Goal: Obtain resource: Obtain resource

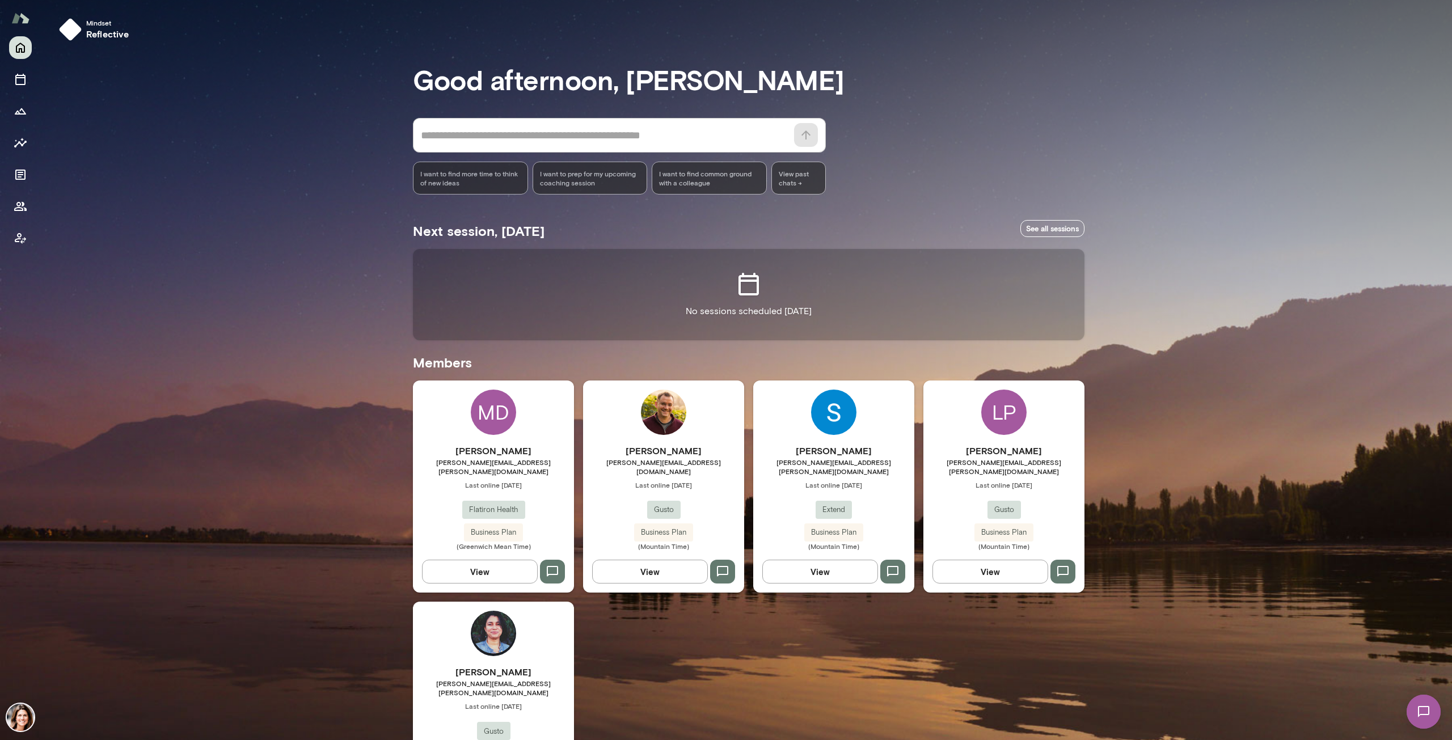
click at [814, 480] on span "Last online [DATE]" at bounding box center [833, 484] width 161 height 9
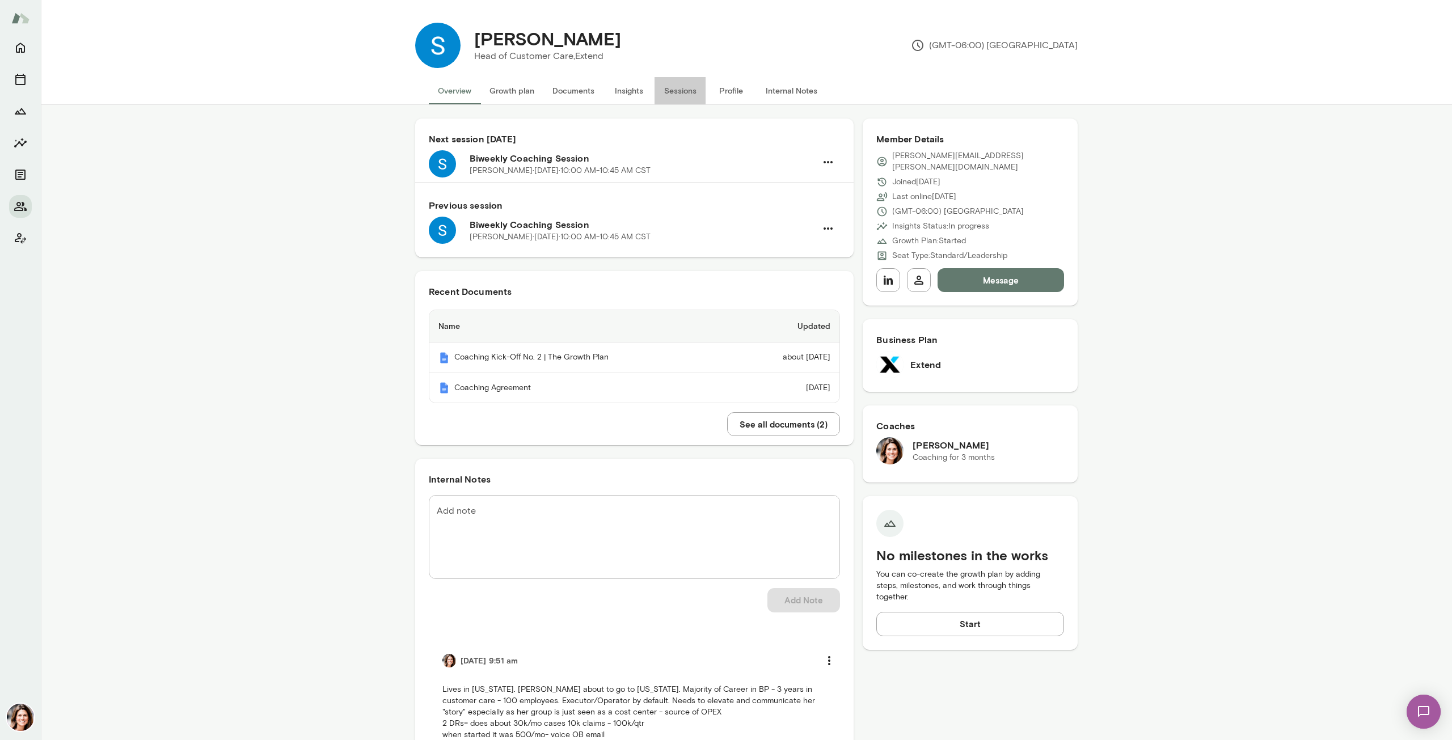
click at [665, 91] on button "Sessions" at bounding box center [680, 90] width 51 height 27
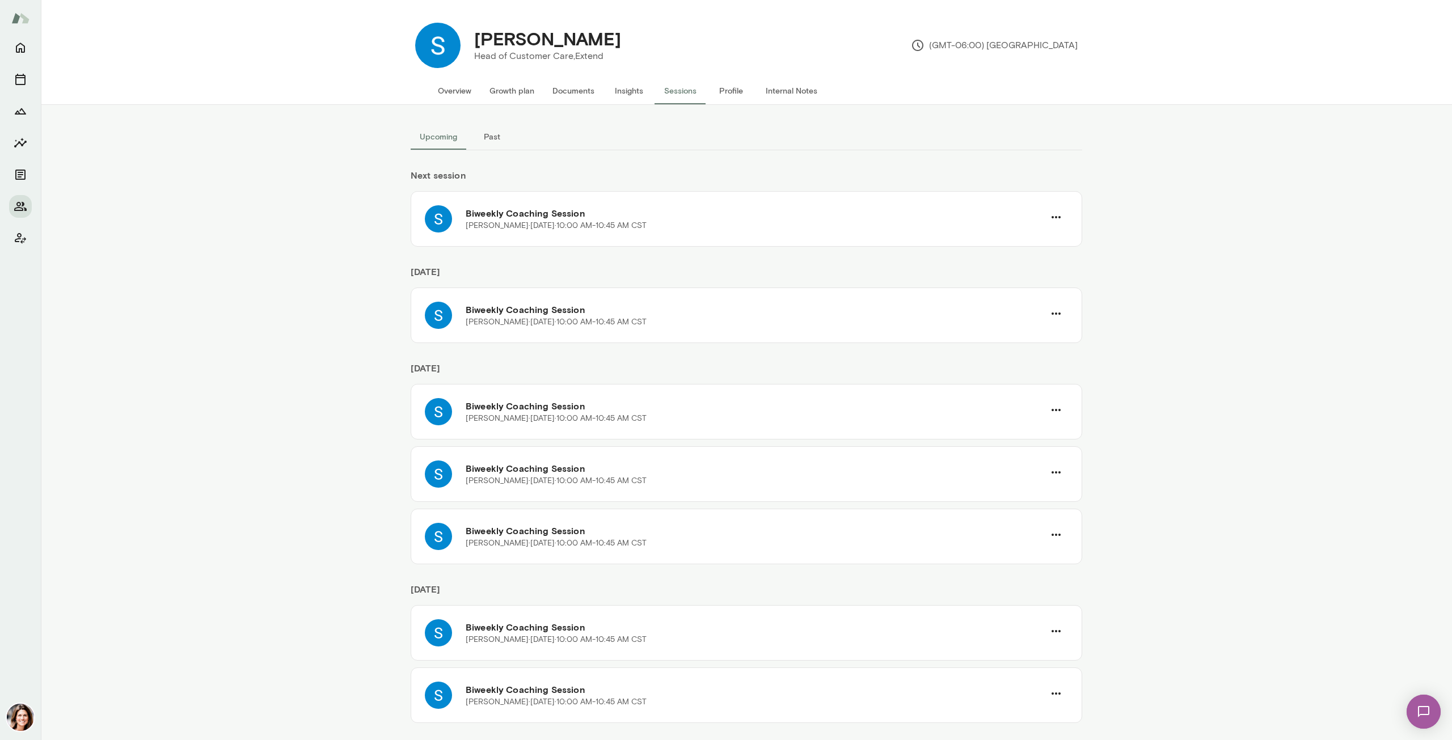
click at [624, 96] on button "Insights" at bounding box center [629, 90] width 51 height 27
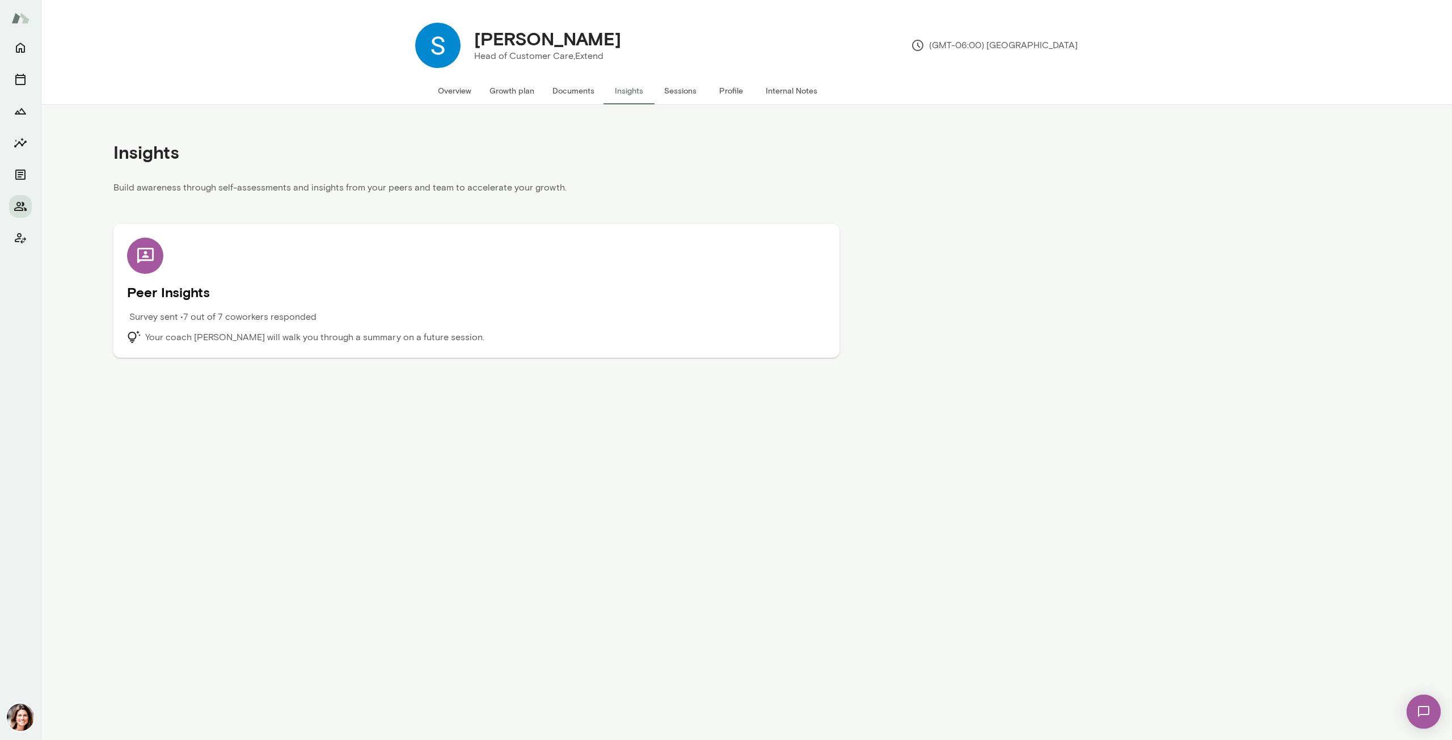
click at [573, 286] on h5 "Peer Insights" at bounding box center [476, 292] width 699 height 18
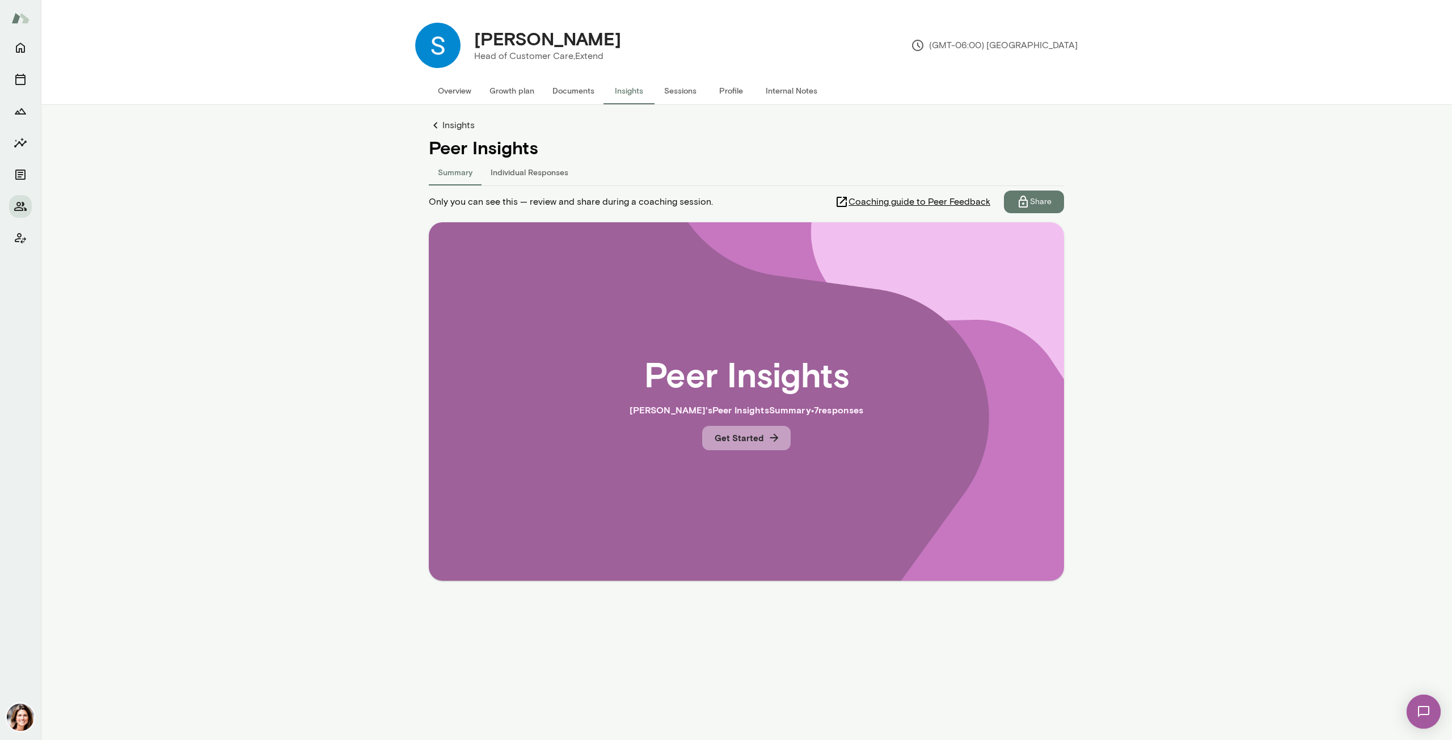
click at [761, 434] on button "Get Started" at bounding box center [746, 438] width 88 height 24
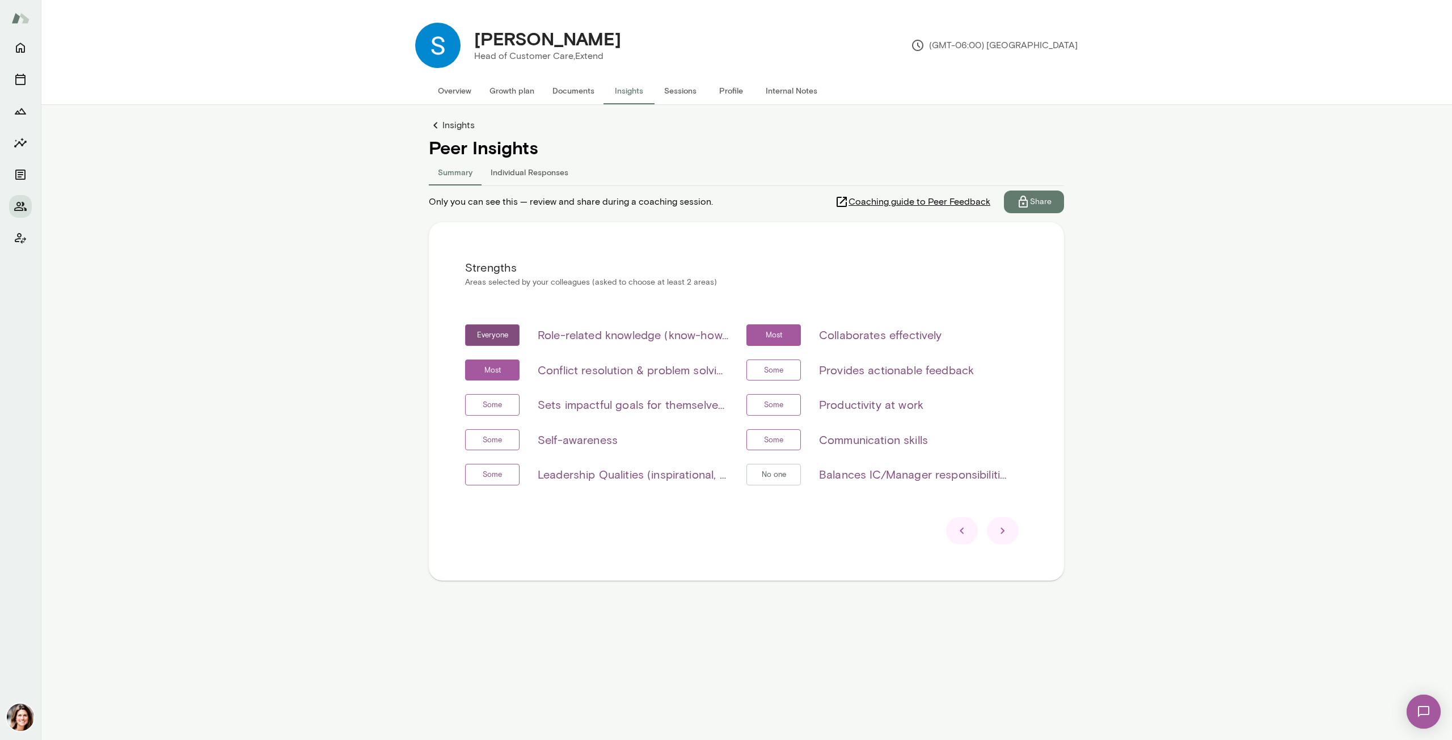
click at [1026, 217] on div "Insights Peer Insights Summary Individual Responses Only you can see this — rev…" at bounding box center [746, 373] width 635 height 508
click at [1030, 202] on p "Share" at bounding box center [1041, 201] width 22 height 11
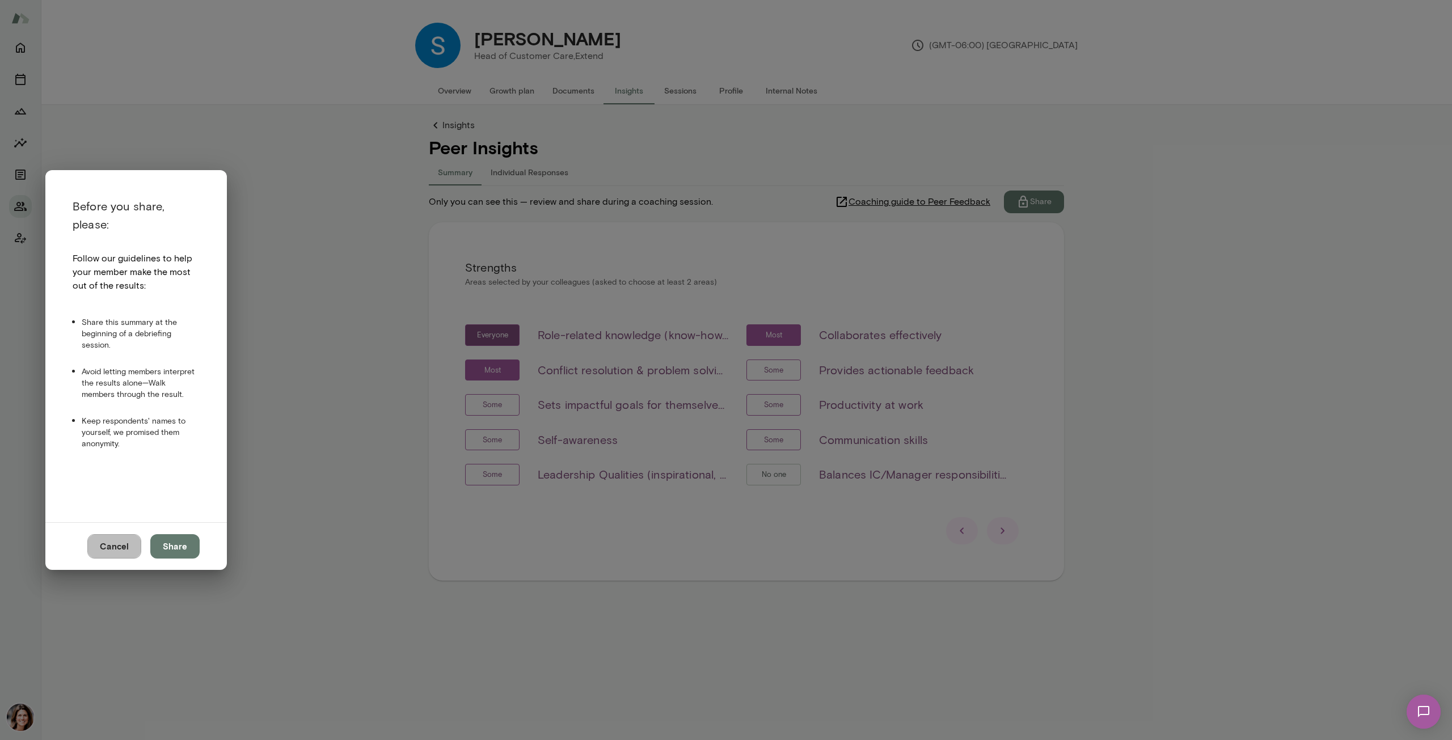
click at [119, 548] on button "Cancel" at bounding box center [114, 546] width 54 height 24
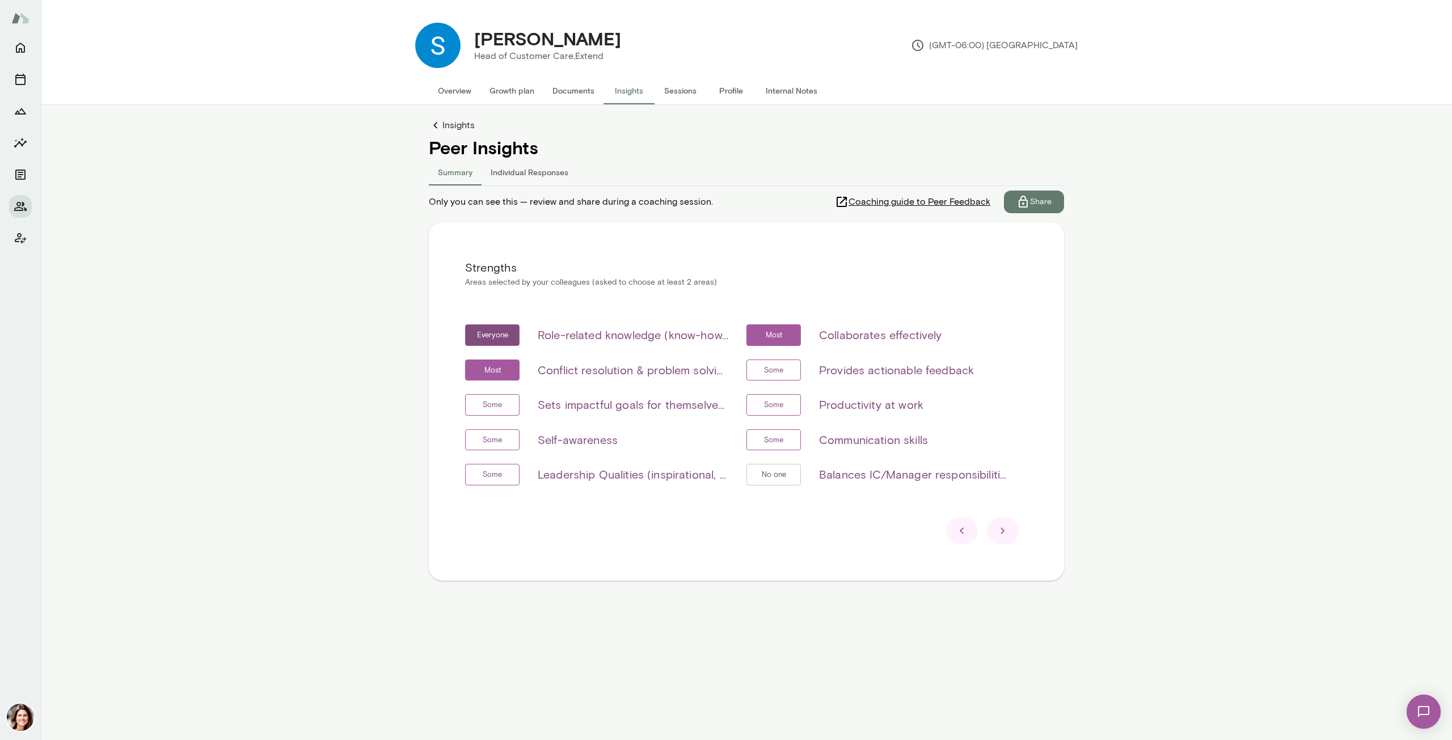
click at [1006, 524] on div at bounding box center [1003, 530] width 32 height 27
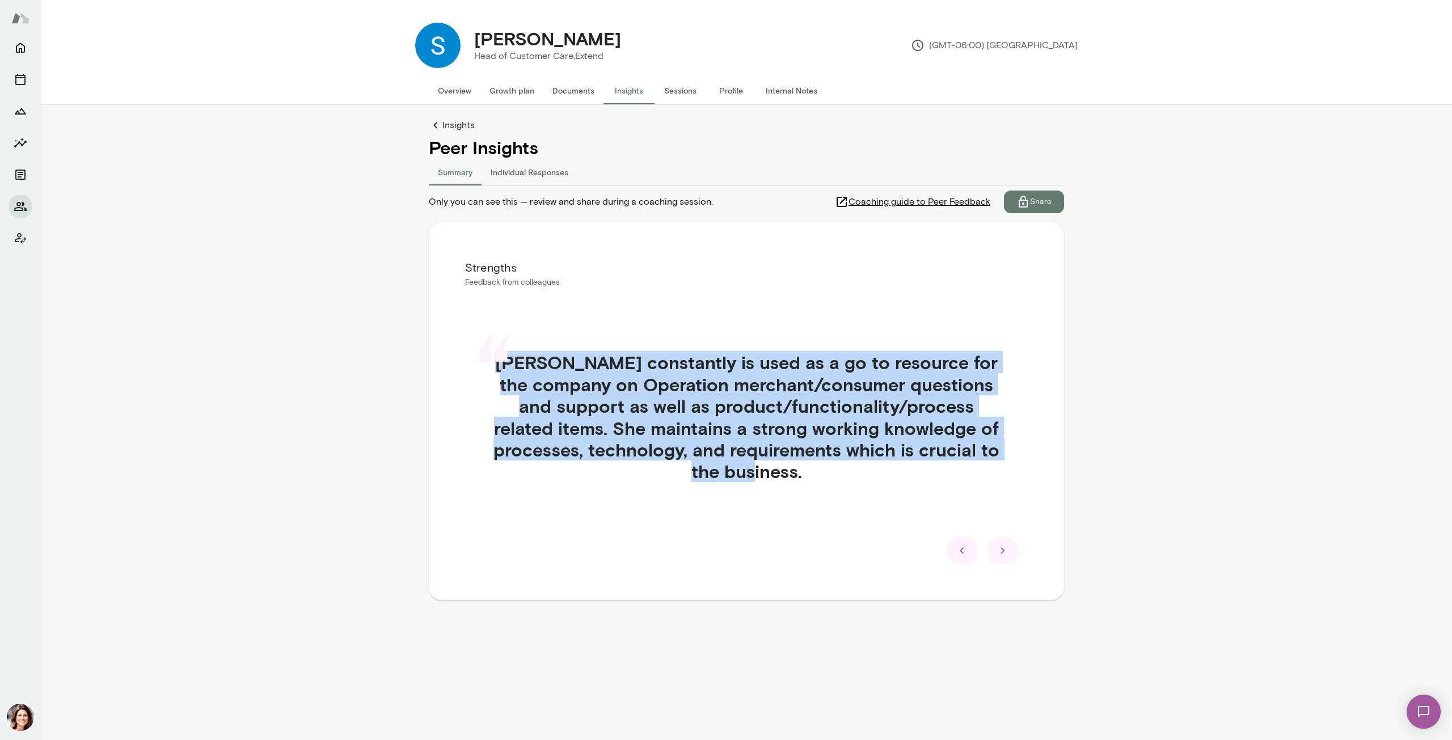
drag, startPoint x: 835, startPoint y: 474, endPoint x: 513, endPoint y: 362, distance: 341.0
click at [513, 362] on div "“ [PERSON_NAME] constantly is used as a go to resource for the company on Opera…" at bounding box center [746, 430] width 563 height 212
copy div "“ [PERSON_NAME] constantly is used as a go to resource for the company on Opera…"
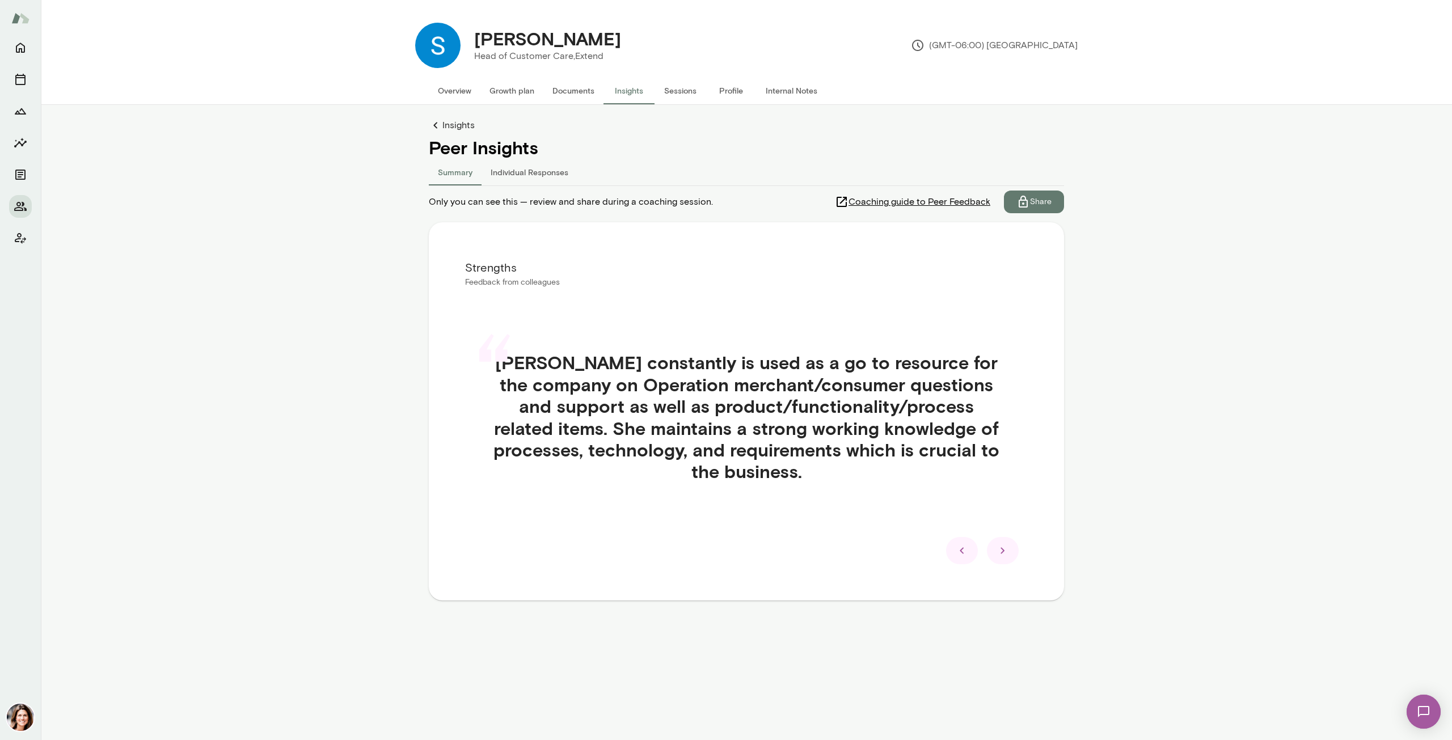
click at [989, 549] on div at bounding box center [1003, 550] width 32 height 27
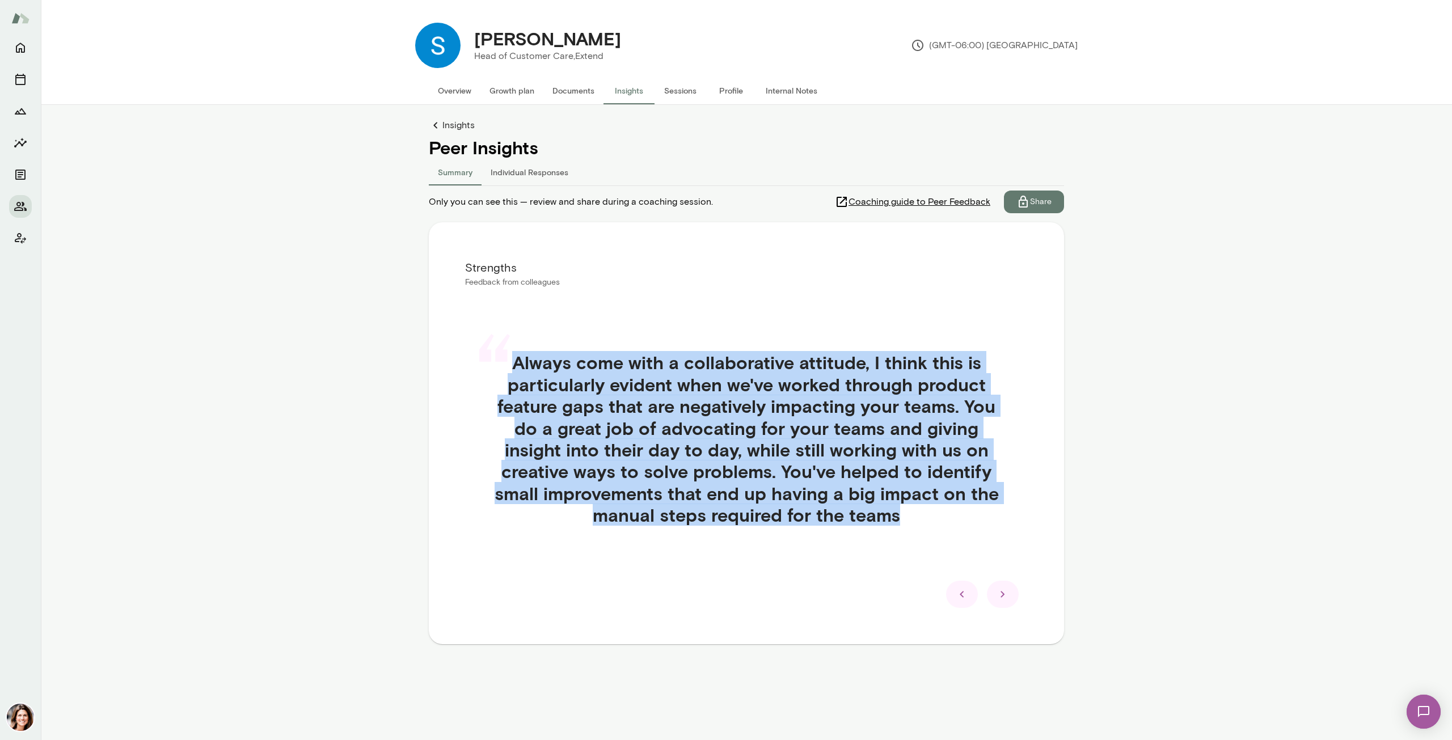
drag, startPoint x: 898, startPoint y: 513, endPoint x: 517, endPoint y: 366, distance: 408.7
click at [517, 366] on h4 "Always come with a collaborative attitude, I think this is particularly evident…" at bounding box center [746, 439] width 508 height 174
copy h4 "Always come with a collaborative attitude, I think this is particularly evident…"
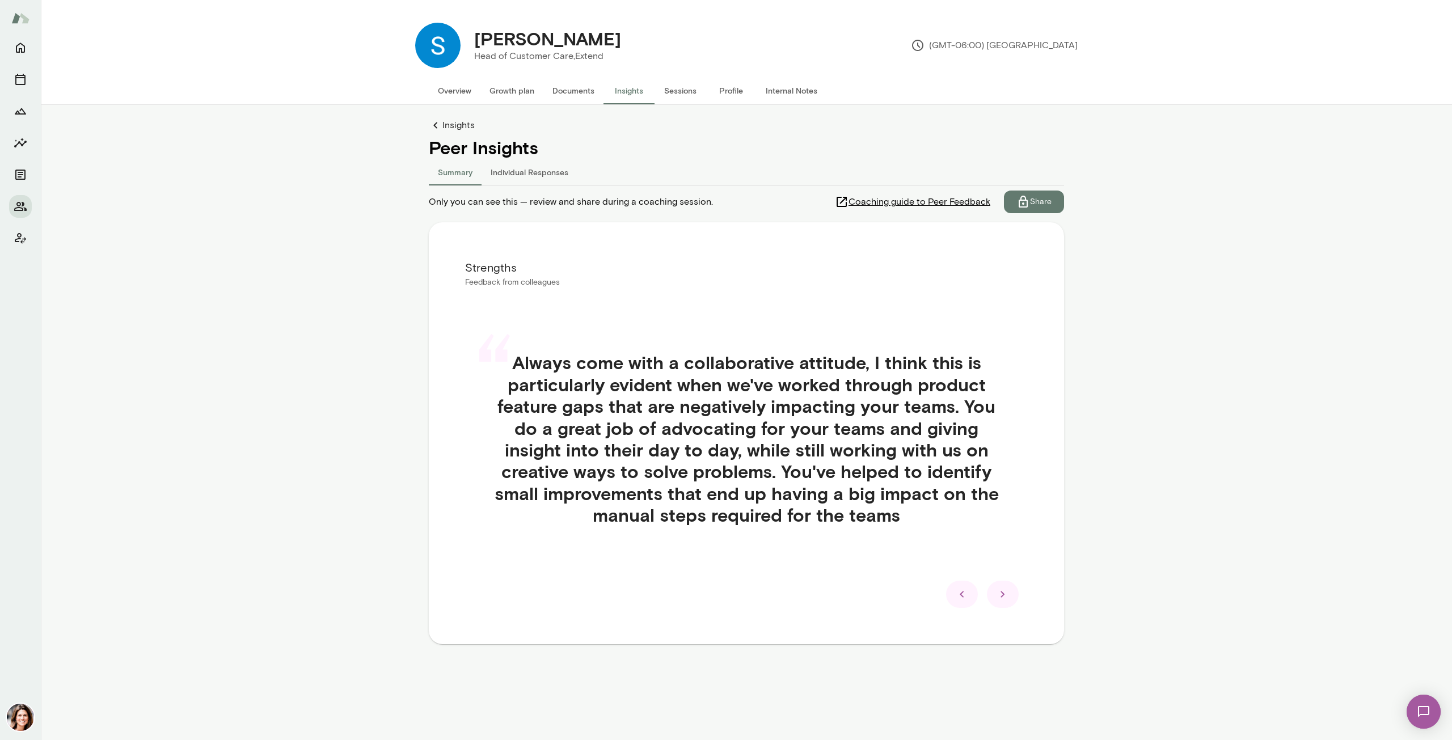
click at [994, 590] on div at bounding box center [1003, 594] width 32 height 27
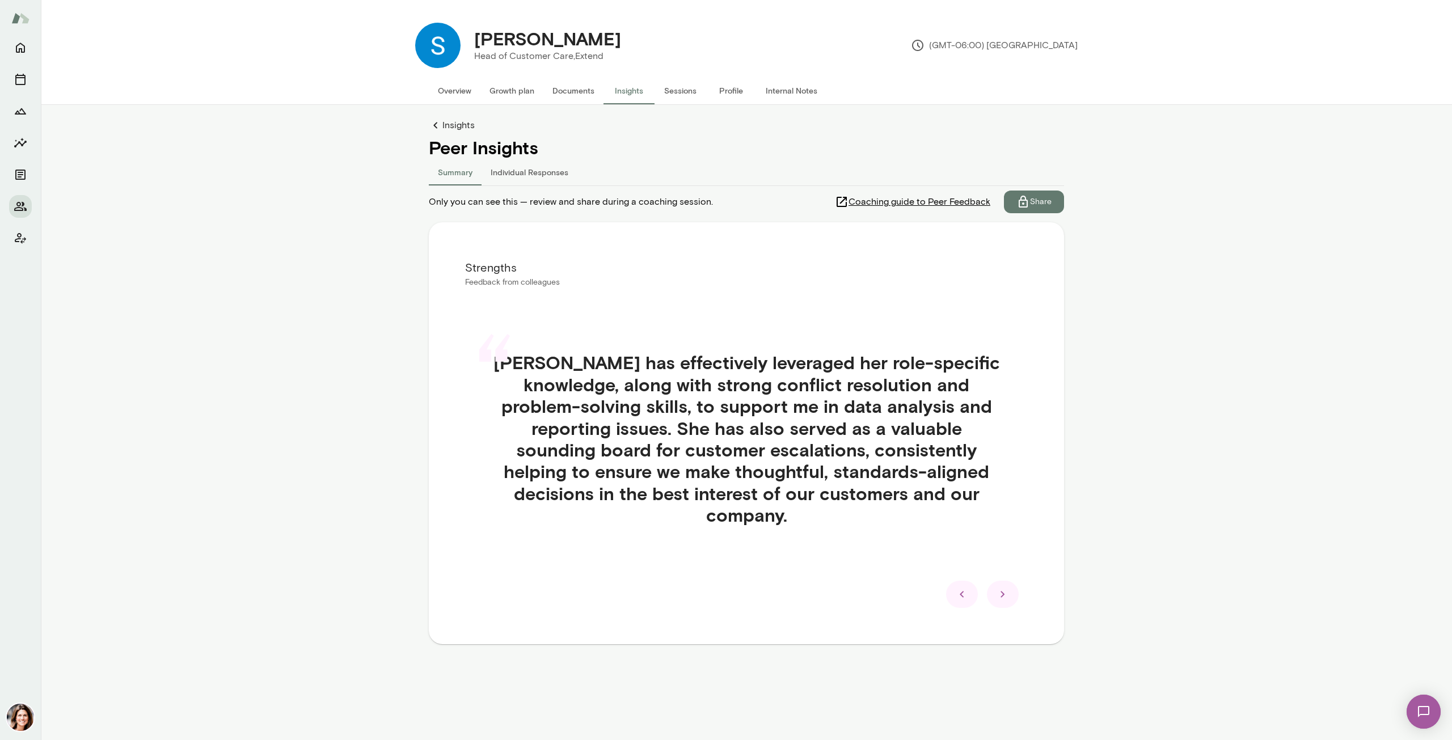
click at [790, 516] on h4 "[PERSON_NAME] has effectively leveraged her role-specific knowledge, along with…" at bounding box center [746, 439] width 508 height 174
click at [784, 517] on h4 "[PERSON_NAME] has effectively leveraged her role-specific knowledge, along with…" at bounding box center [746, 439] width 508 height 174
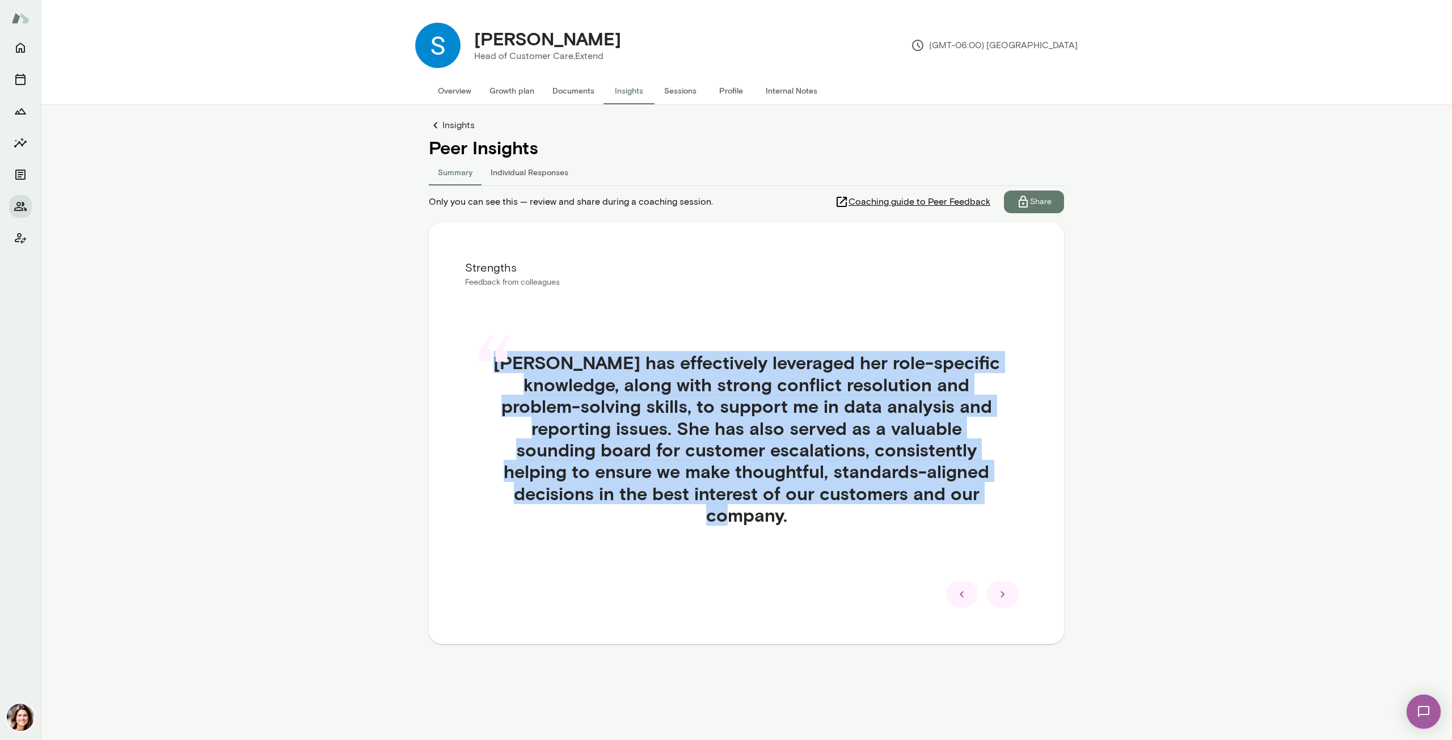
drag, startPoint x: 786, startPoint y: 517, endPoint x: 522, endPoint y: 369, distance: 302.5
click at [522, 369] on h4 "[PERSON_NAME] has effectively leveraged her role-specific knowledge, along with…" at bounding box center [746, 439] width 508 height 174
copy h4 "[PERSON_NAME] has effectively leveraged her role-specific knowledge, along with…"
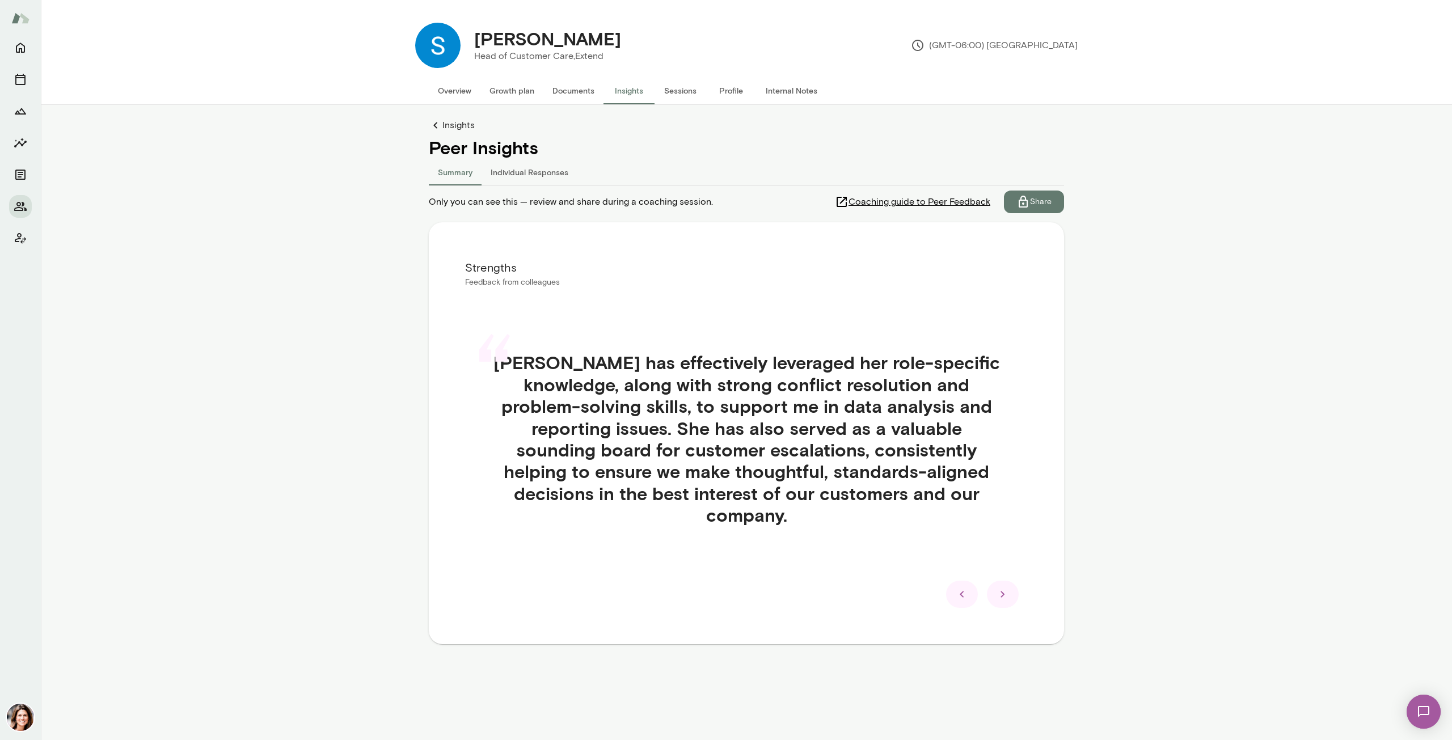
click at [991, 600] on div at bounding box center [1003, 594] width 32 height 27
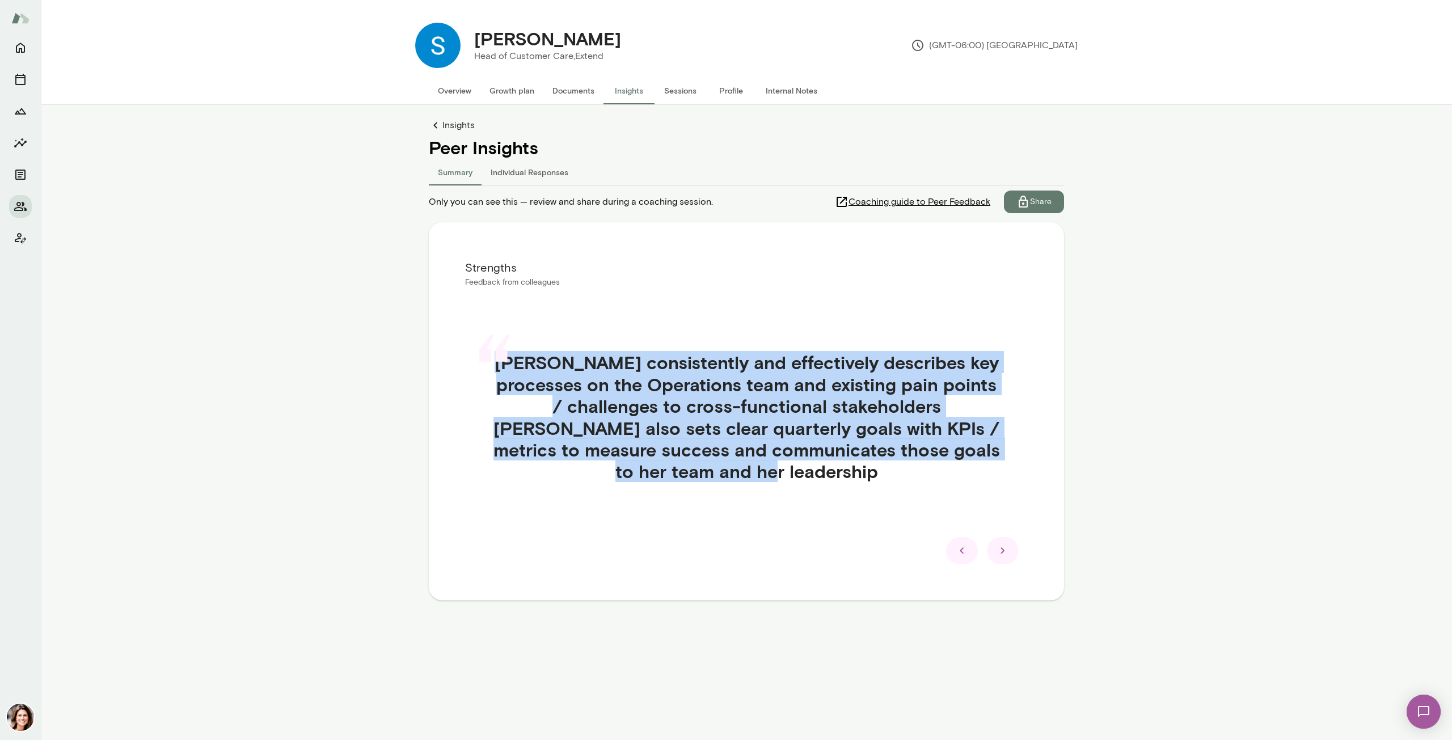
drag, startPoint x: 787, startPoint y: 474, endPoint x: 514, endPoint y: 369, distance: 292.6
click at [513, 369] on div "“ [PERSON_NAME] consistently and effectively describes key processes on the Ope…" at bounding box center [746, 430] width 563 height 212
copy div "“ [PERSON_NAME] consistently and effectively describes key processes on the Ope…"
click at [1005, 545] on icon at bounding box center [1003, 551] width 14 height 14
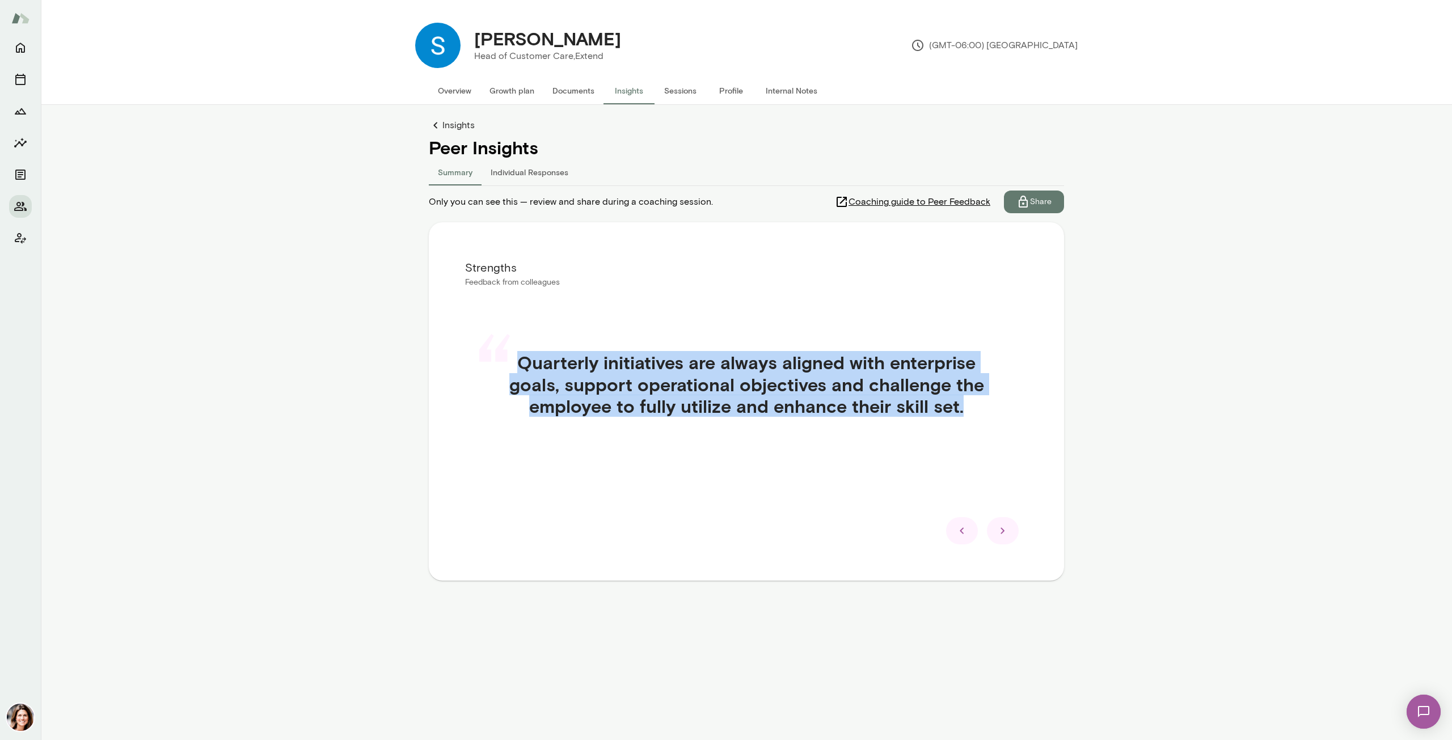
drag, startPoint x: 967, startPoint y: 406, endPoint x: 507, endPoint y: 372, distance: 460.7
click at [507, 372] on div "“ Quarterly initiatives are always aligned with enterprise goals, support opera…" at bounding box center [746, 397] width 563 height 147
copy div "“ Quarterly initiatives are always aligned with enterprise goals, support opera…"
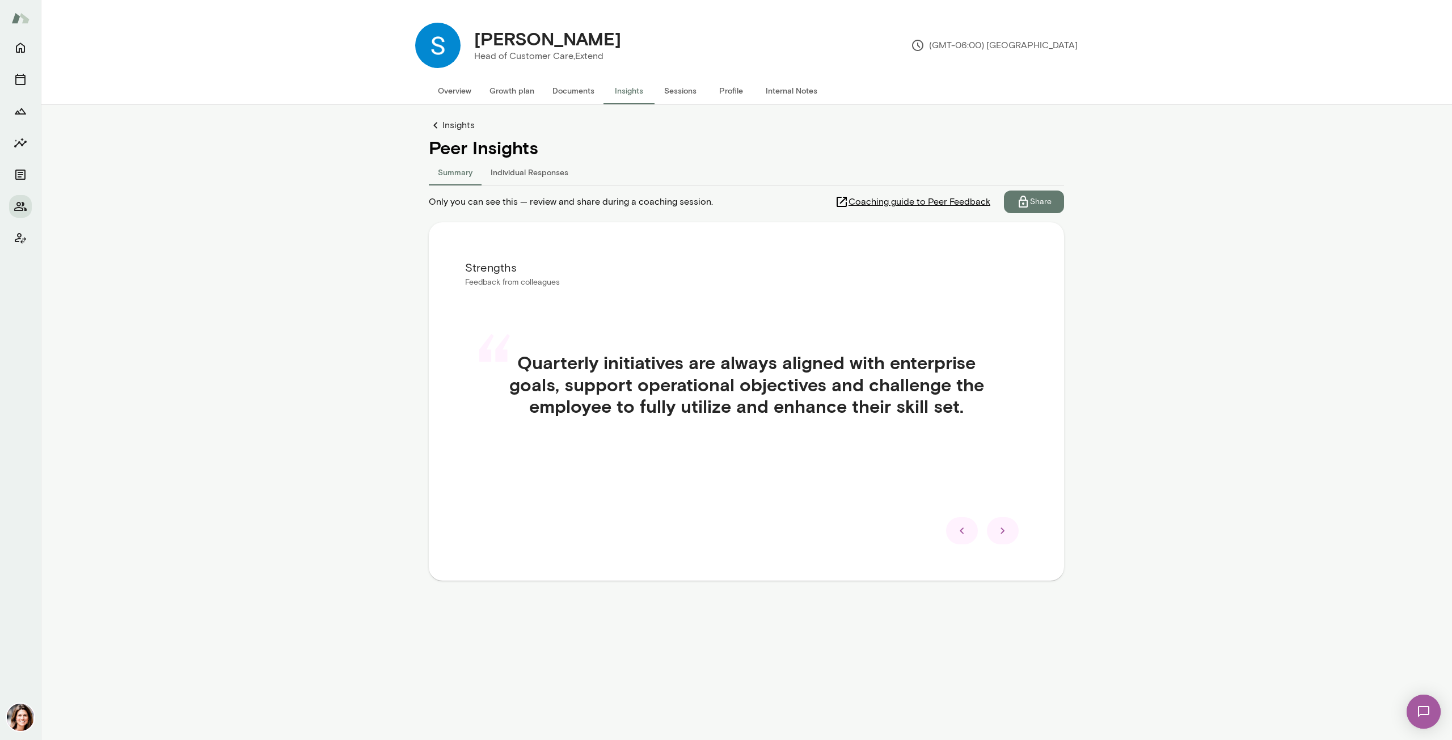
click at [1004, 523] on div at bounding box center [1003, 530] width 32 height 27
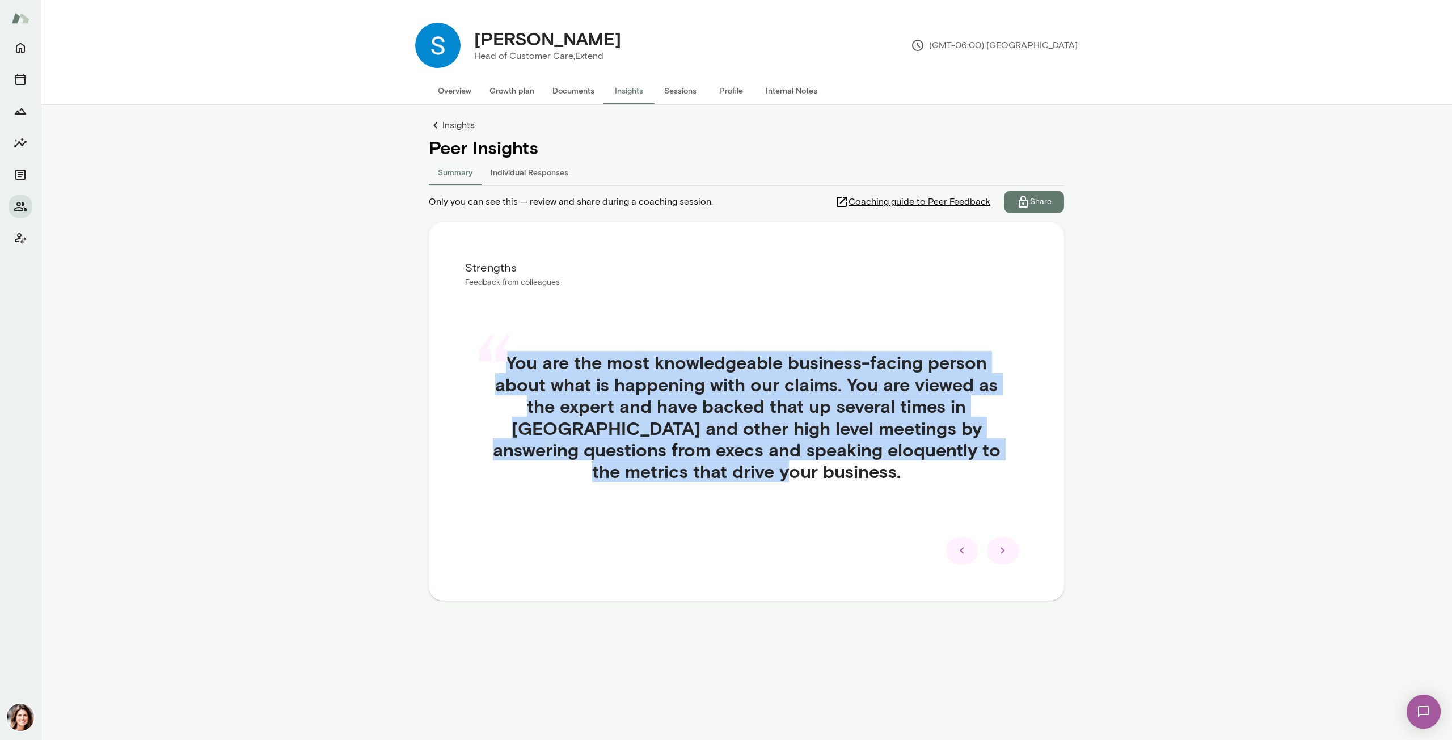
drag, startPoint x: 817, startPoint y: 472, endPoint x: 512, endPoint y: 370, distance: 322.3
click at [512, 370] on div "“ You are the most knowledgeable business-facing person about what is happening…" at bounding box center [746, 430] width 563 height 212
copy div "“ You are the most knowledgeable business-facing person about what is happening…"
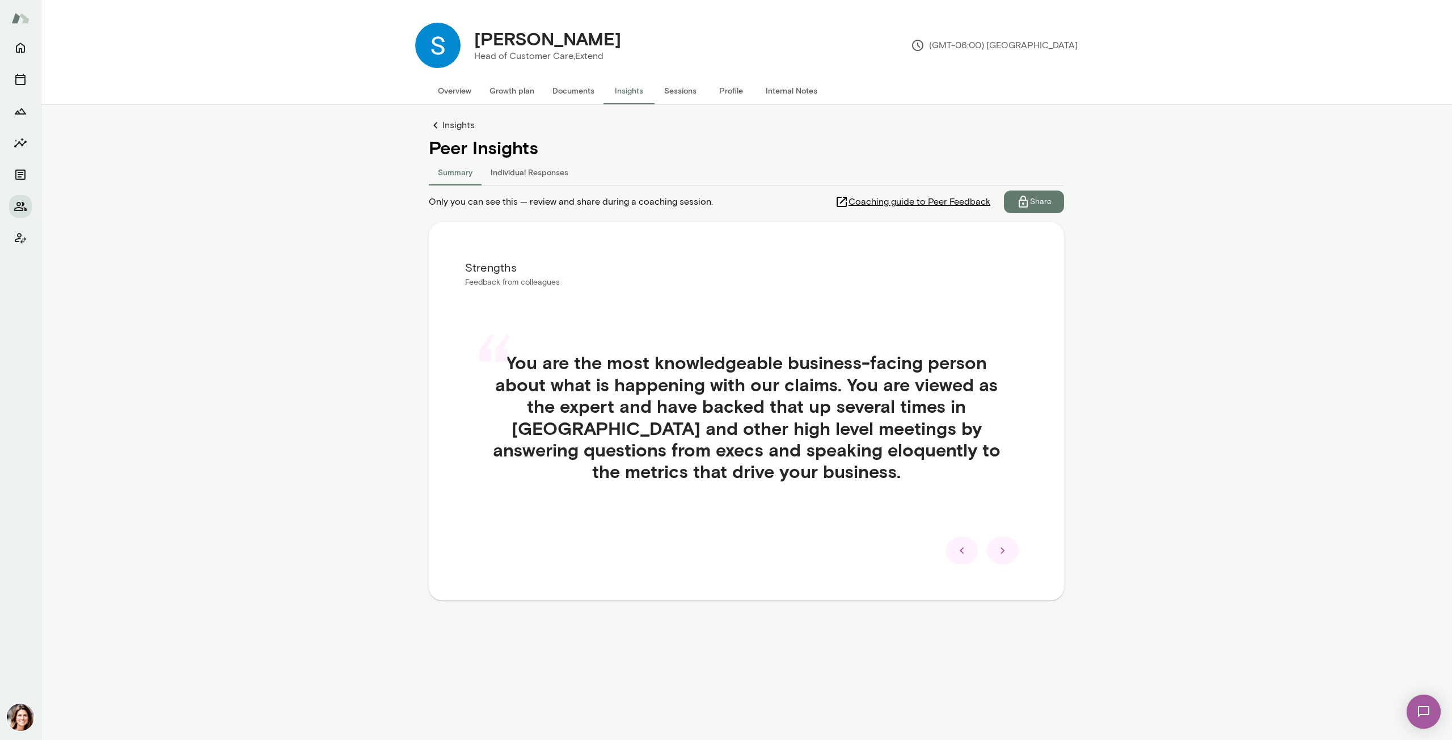
click at [1014, 547] on div at bounding box center [1003, 550] width 32 height 27
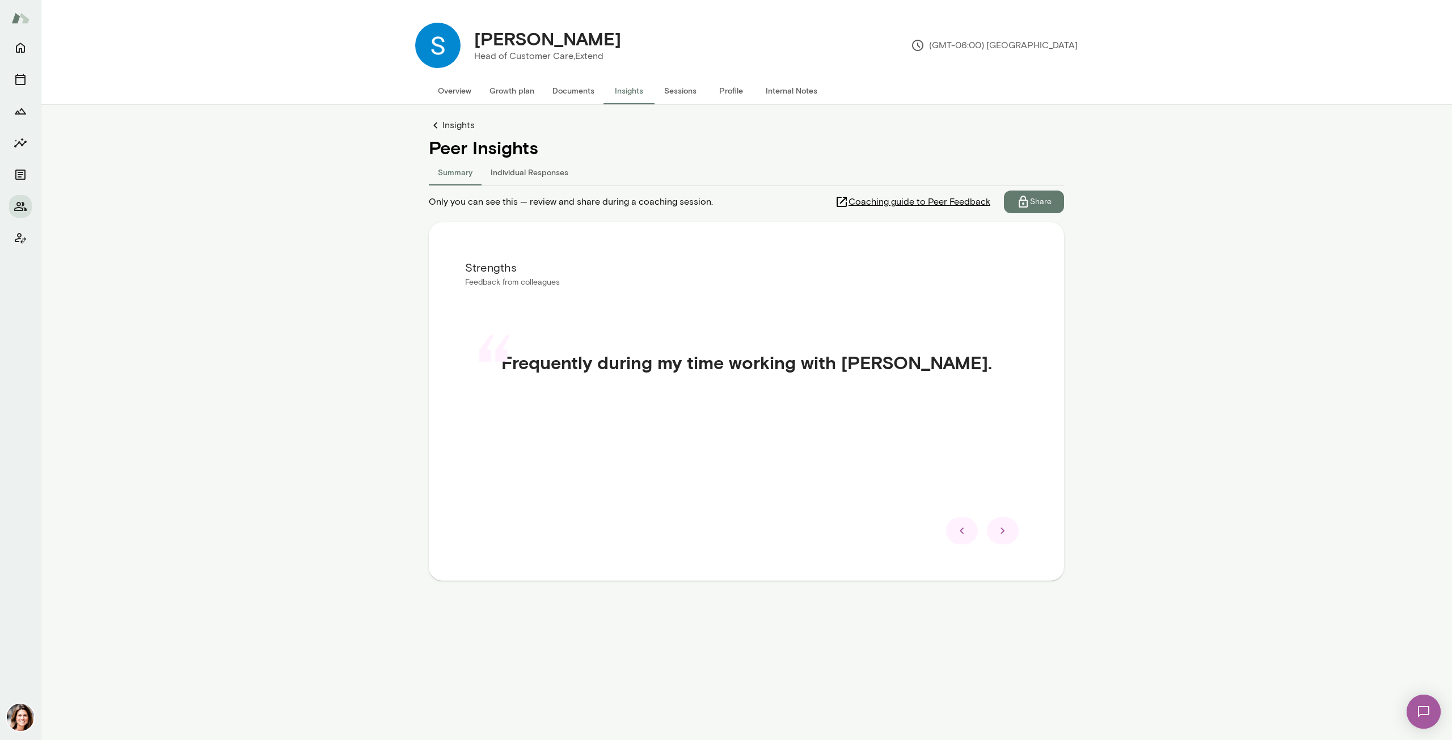
click at [960, 365] on div "“ Frequently during my time working with [PERSON_NAME]." at bounding box center [746, 375] width 563 height 103
click at [921, 366] on h4 "Frequently during my time working with [PERSON_NAME]." at bounding box center [746, 363] width 491 height 22
click at [1006, 534] on icon at bounding box center [1003, 531] width 14 height 14
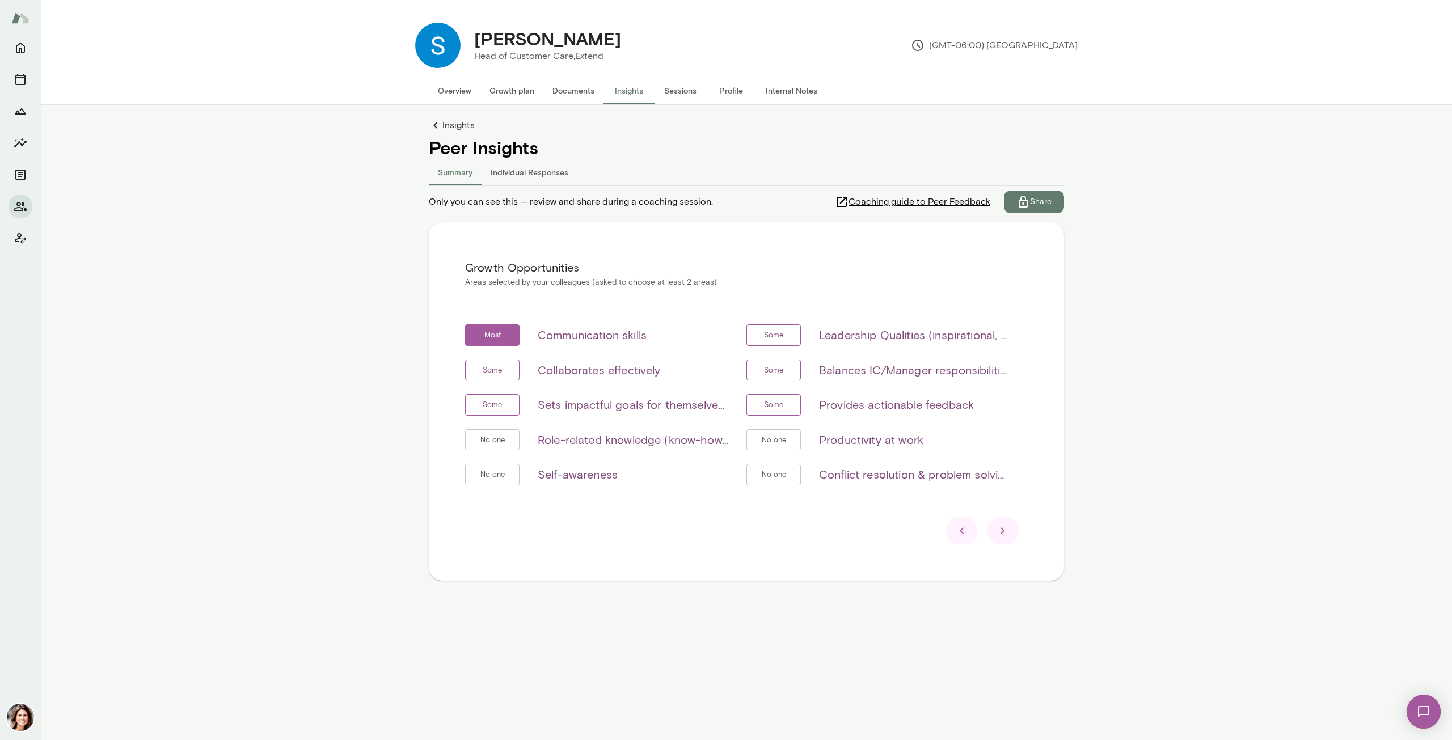
click at [953, 535] on div at bounding box center [962, 530] width 32 height 27
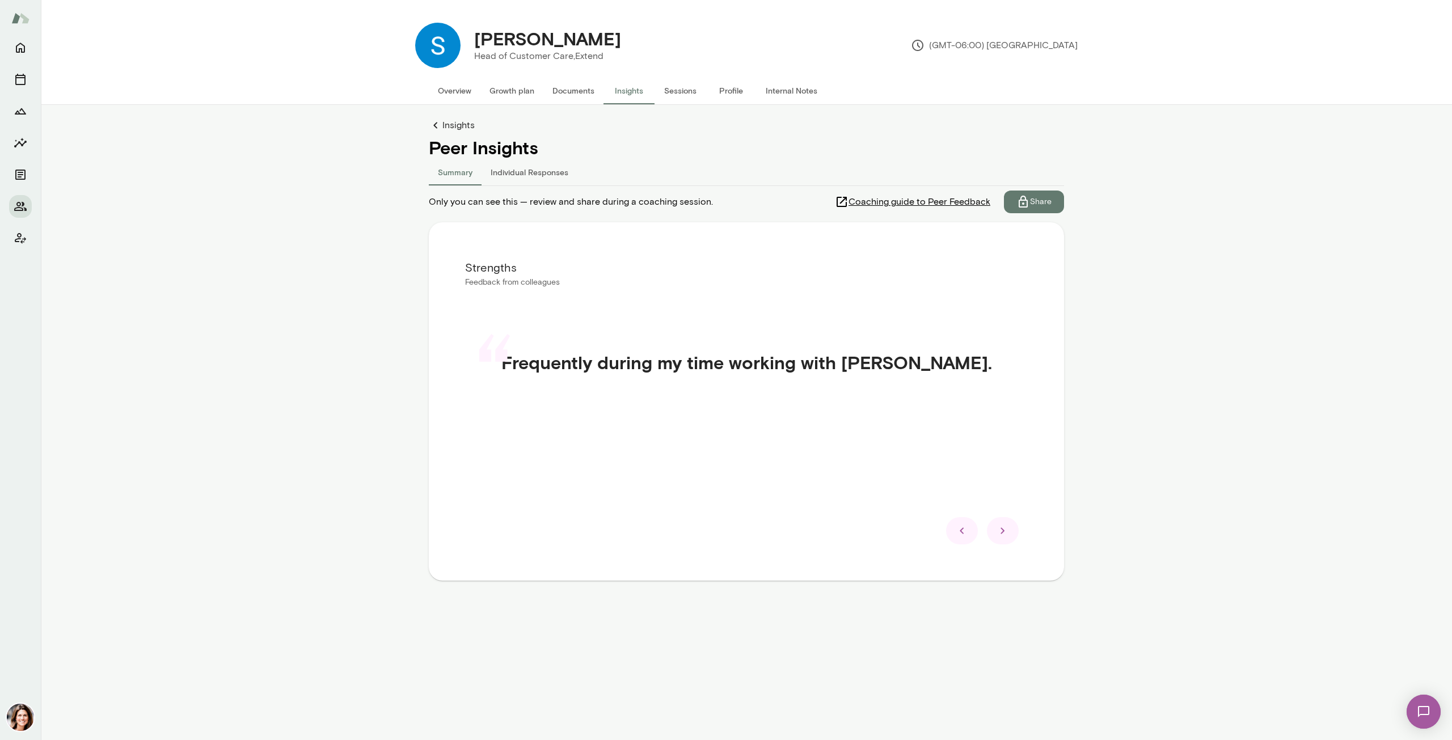
click at [960, 535] on icon at bounding box center [962, 531] width 14 height 14
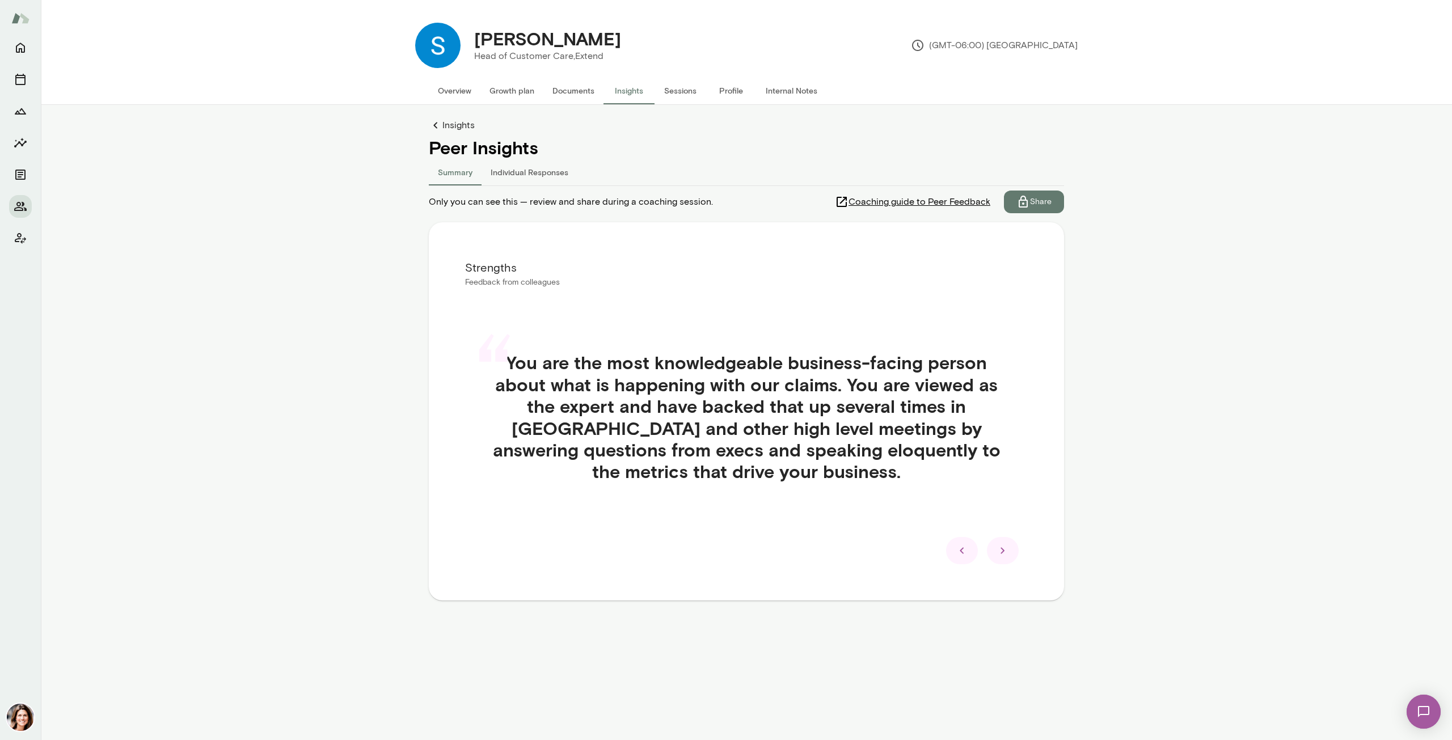
click at [1010, 549] on div at bounding box center [1003, 550] width 32 height 27
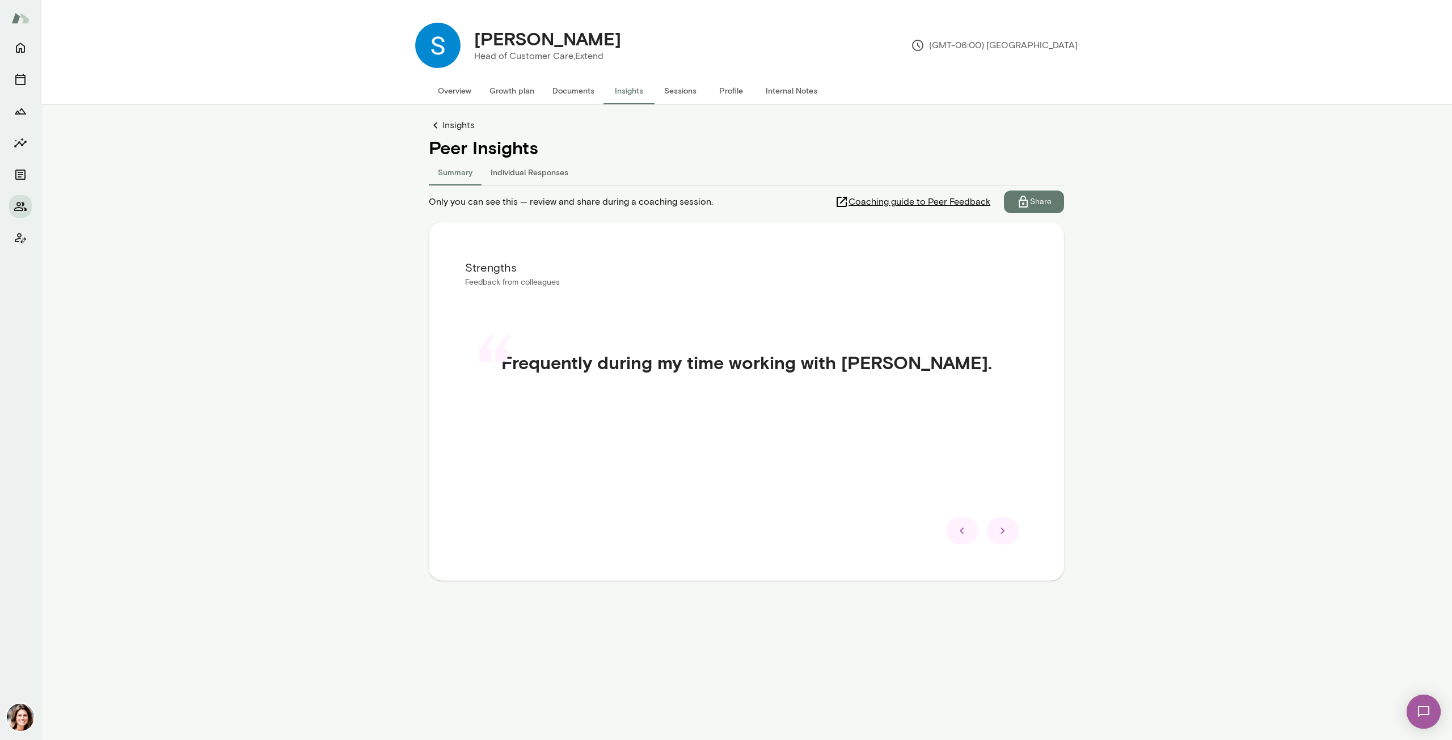
click at [1010, 549] on div "Strengths Feedback from colleagues “ Frequently during my time working with [PE…" at bounding box center [746, 401] width 635 height 358
click at [952, 533] on div at bounding box center [962, 530] width 32 height 27
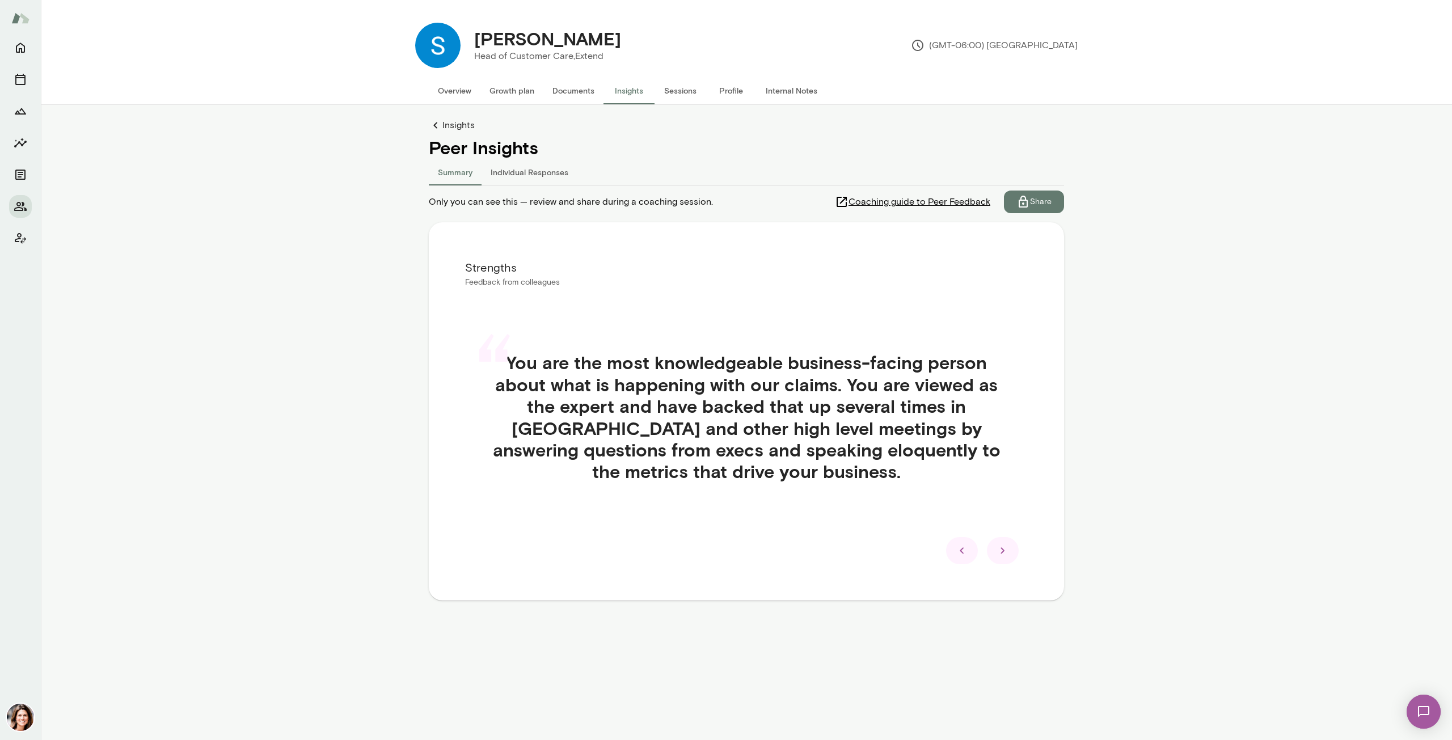
click at [964, 552] on icon at bounding box center [962, 551] width 14 height 14
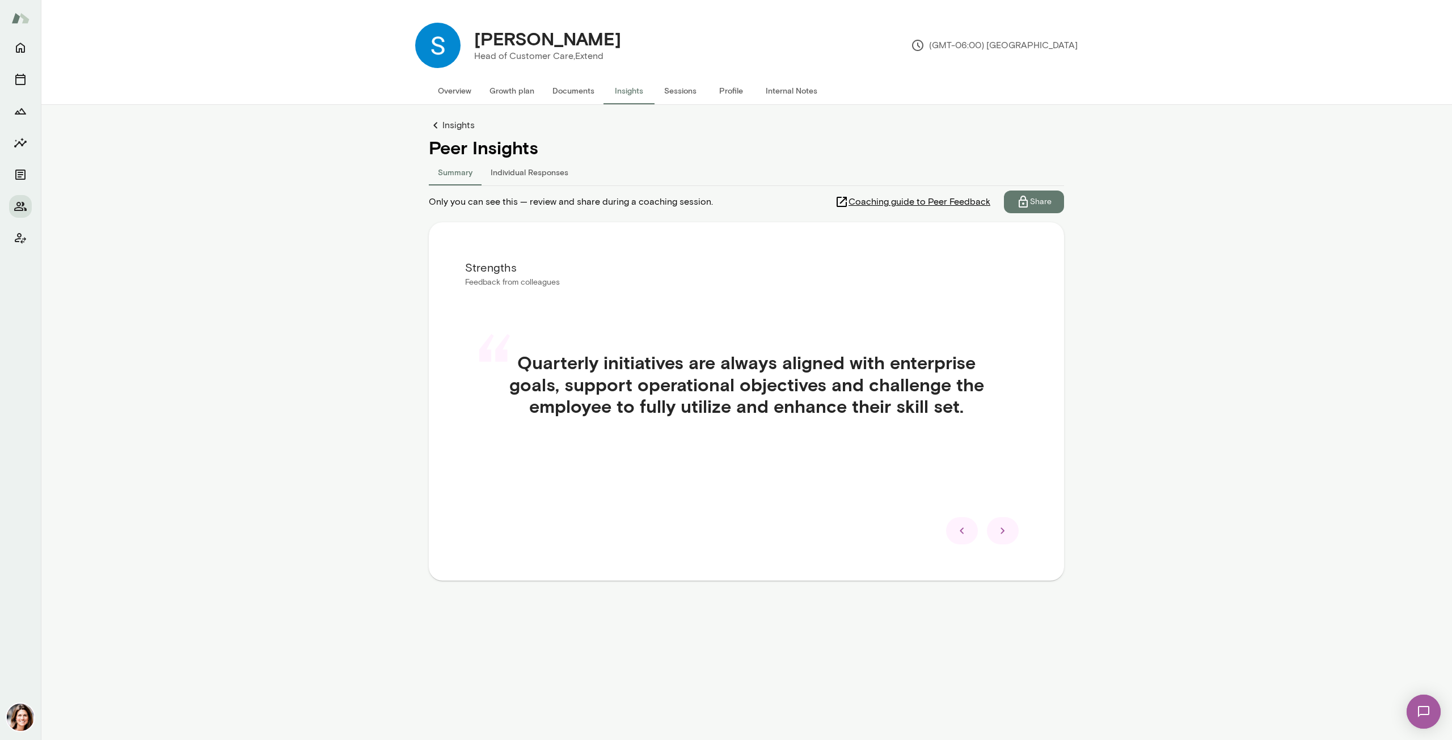
click at [965, 552] on div "Strengths Feedback from colleagues “ Quarterly initiatives are always aligned w…" at bounding box center [746, 401] width 635 height 358
click at [964, 552] on div "Strengths Feedback from colleagues “ Quarterly initiatives are always aligned w…" at bounding box center [746, 401] width 635 height 358
click at [966, 533] on icon at bounding box center [962, 531] width 14 height 14
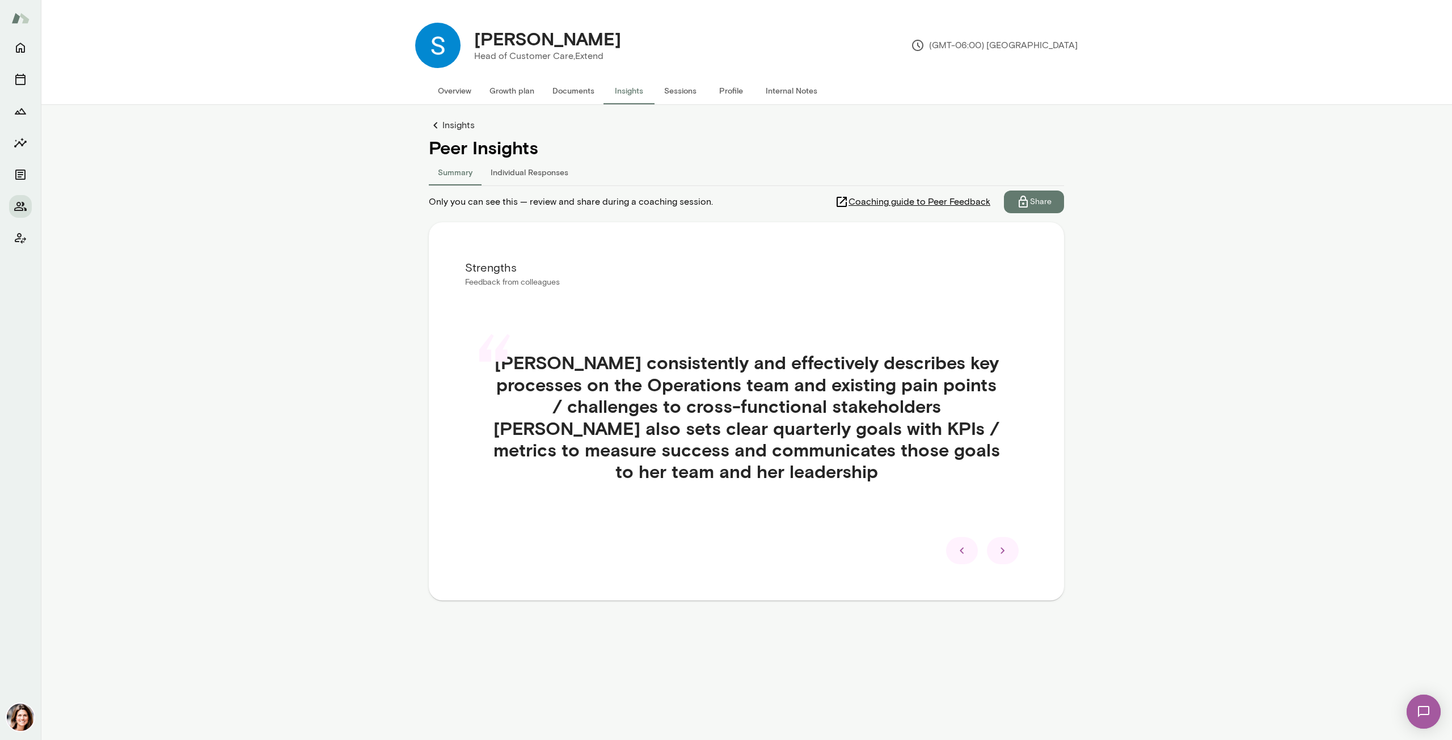
click at [966, 533] on div "“ [PERSON_NAME] consistently and effectively describes key processes on the Ope…" at bounding box center [746, 430] width 563 height 212
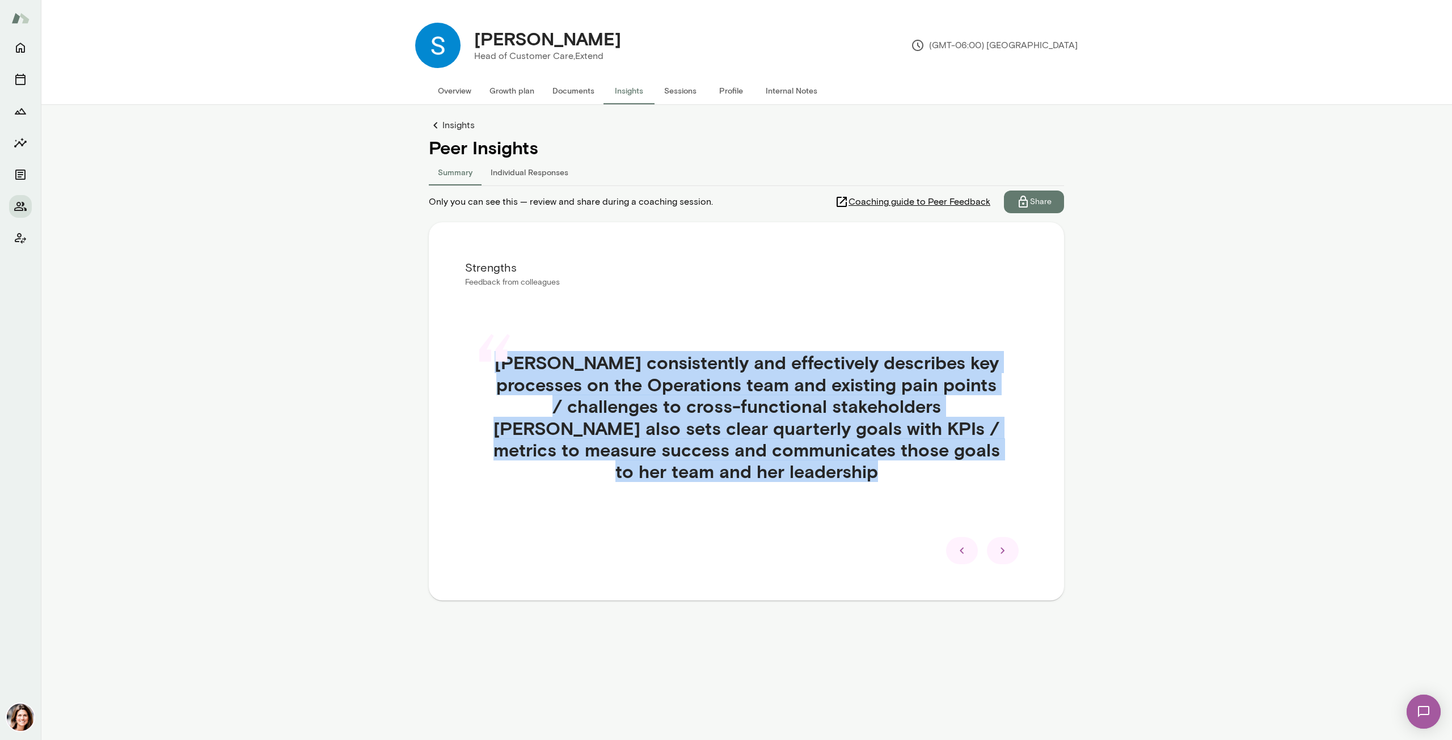
click at [966, 533] on div "“ [PERSON_NAME] consistently and effectively describes key processes on the Ope…" at bounding box center [746, 430] width 563 height 212
click at [964, 555] on icon at bounding box center [962, 551] width 14 height 14
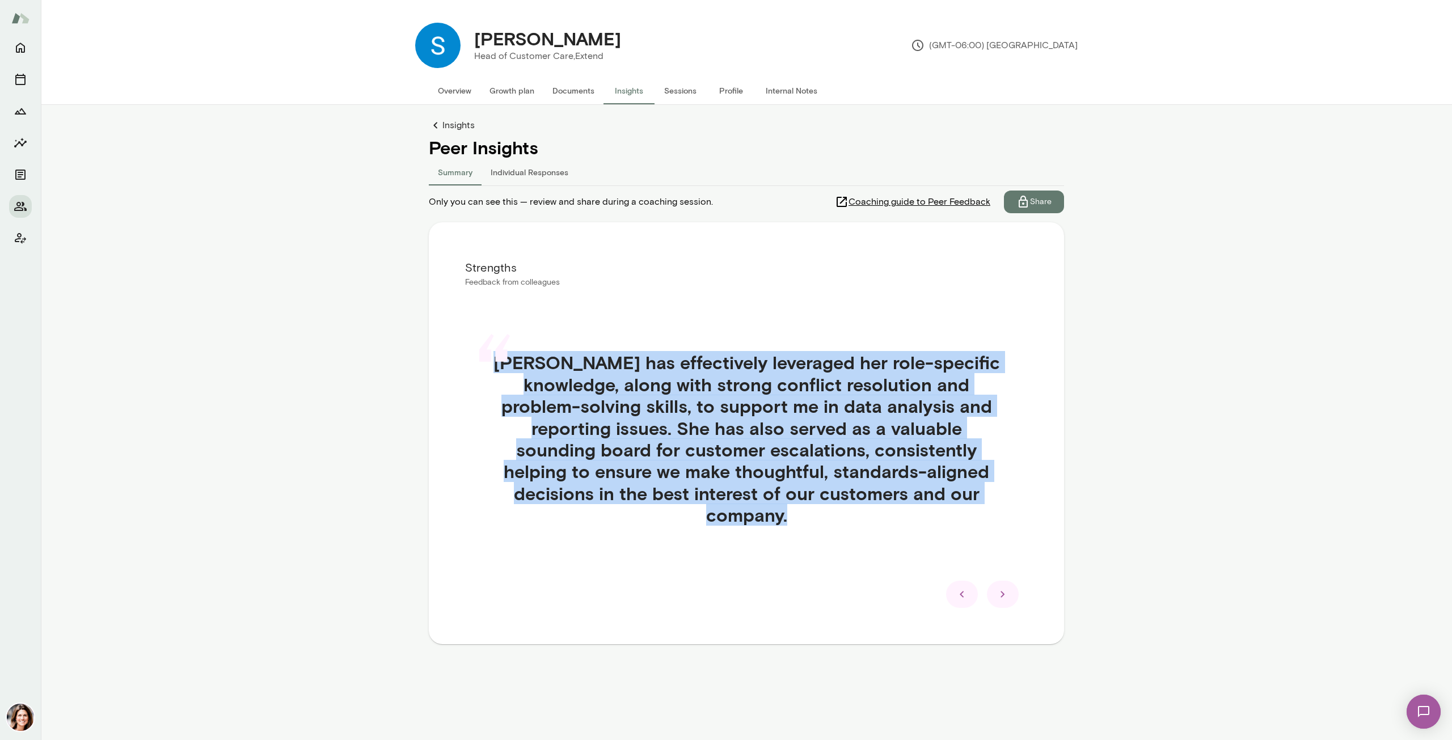
click at [964, 555] on div "“ [PERSON_NAME] has effectively leveraged her role-specific knowledge, along wi…" at bounding box center [746, 452] width 563 height 256
click at [965, 598] on icon at bounding box center [962, 595] width 14 height 14
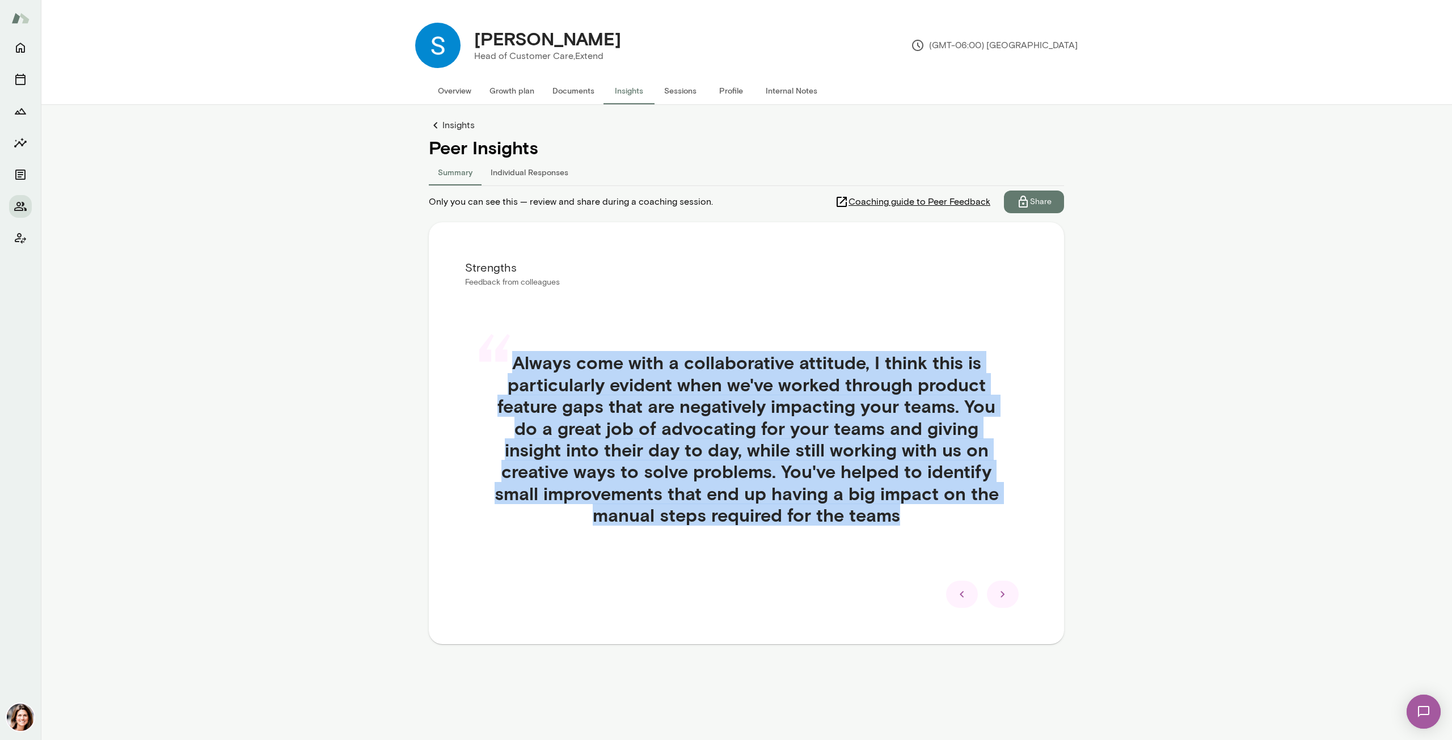
click at [965, 598] on icon at bounding box center [962, 595] width 14 height 14
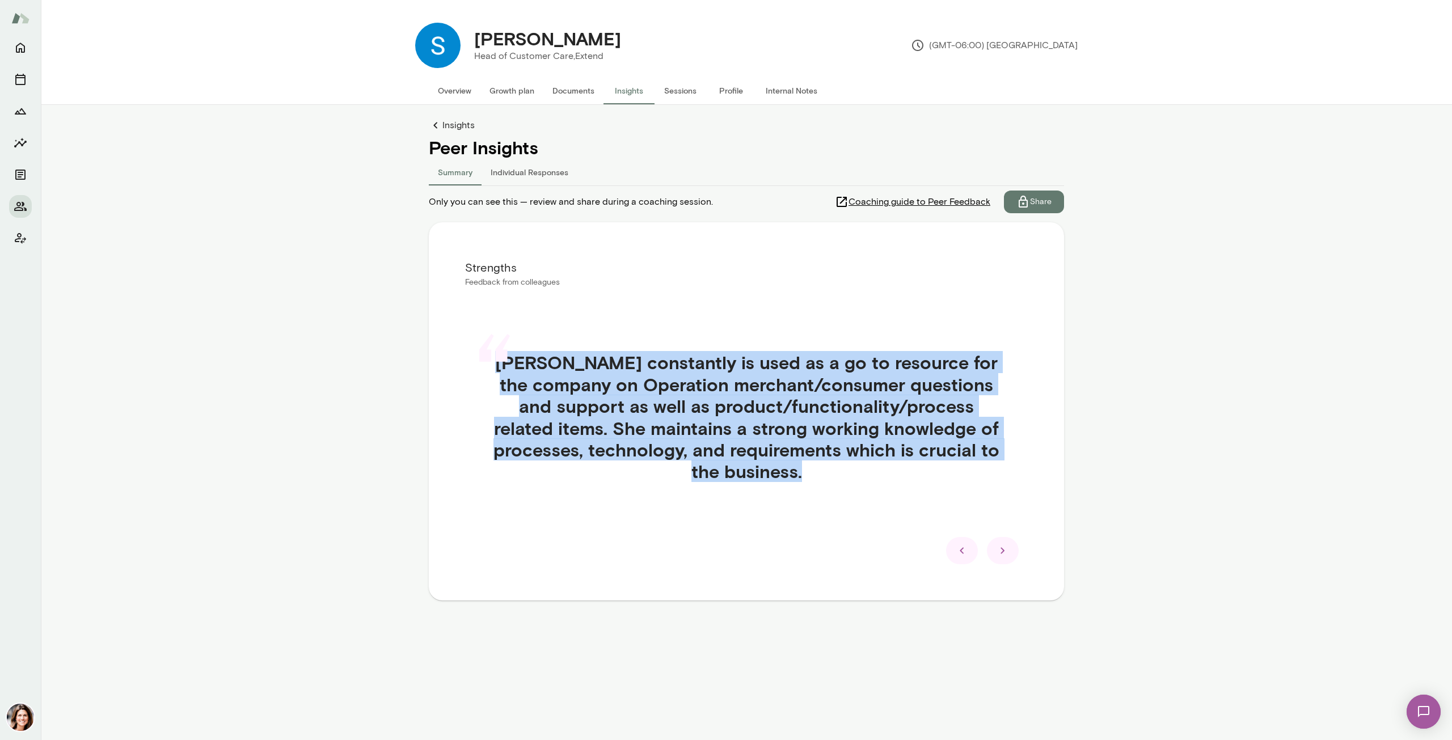
click at [963, 552] on icon at bounding box center [962, 550] width 4 height 6
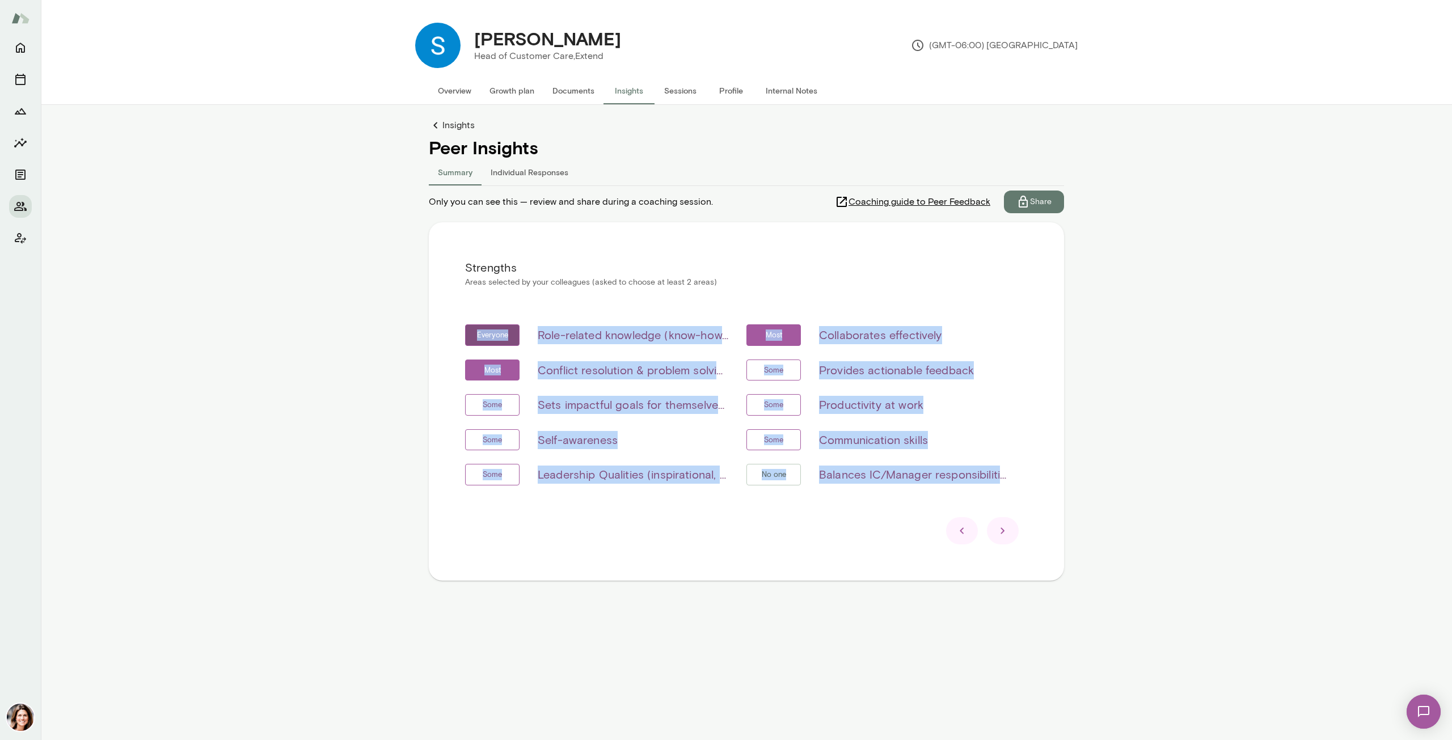
click at [1060, 358] on div "Strengths Areas selected by your colleagues (asked to choose at least 2 areas) …" at bounding box center [746, 401] width 635 height 358
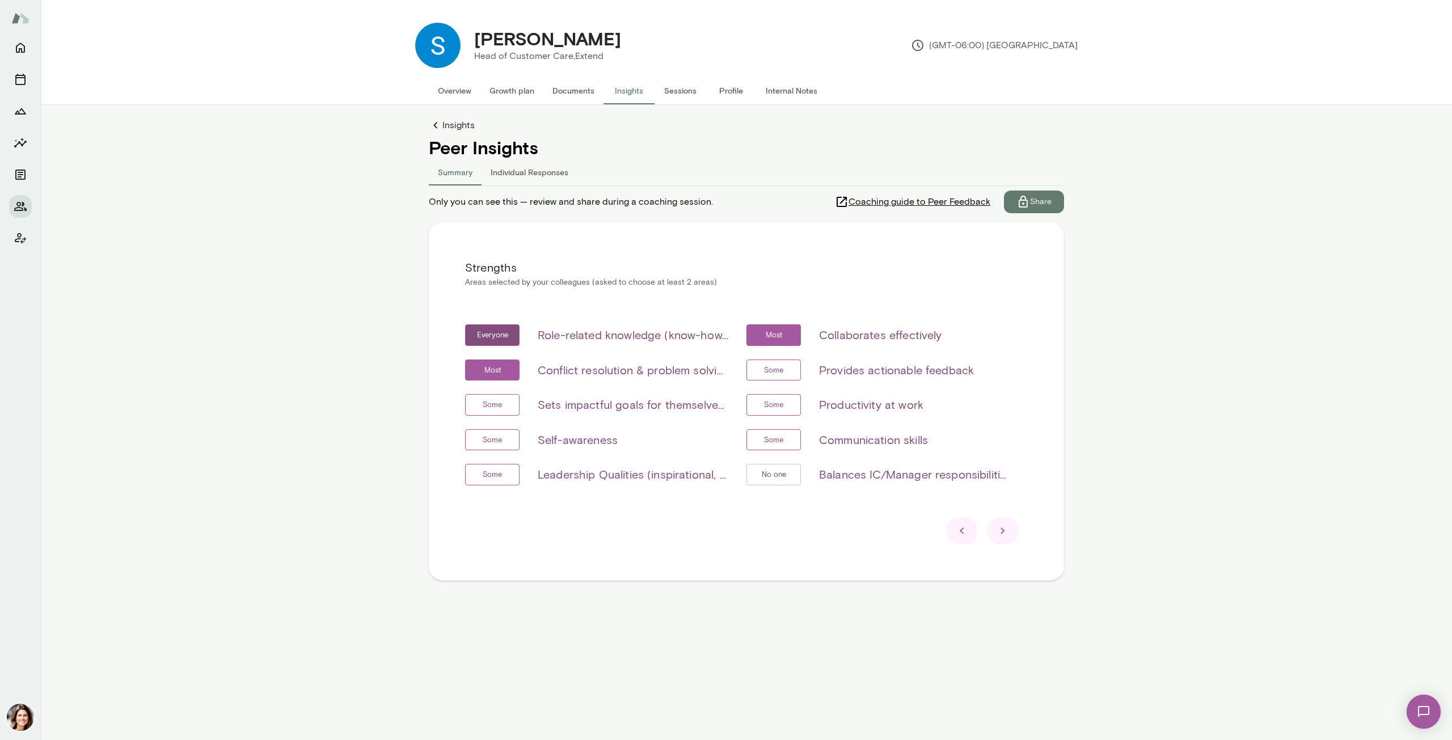
click at [1005, 531] on icon at bounding box center [1003, 531] width 14 height 14
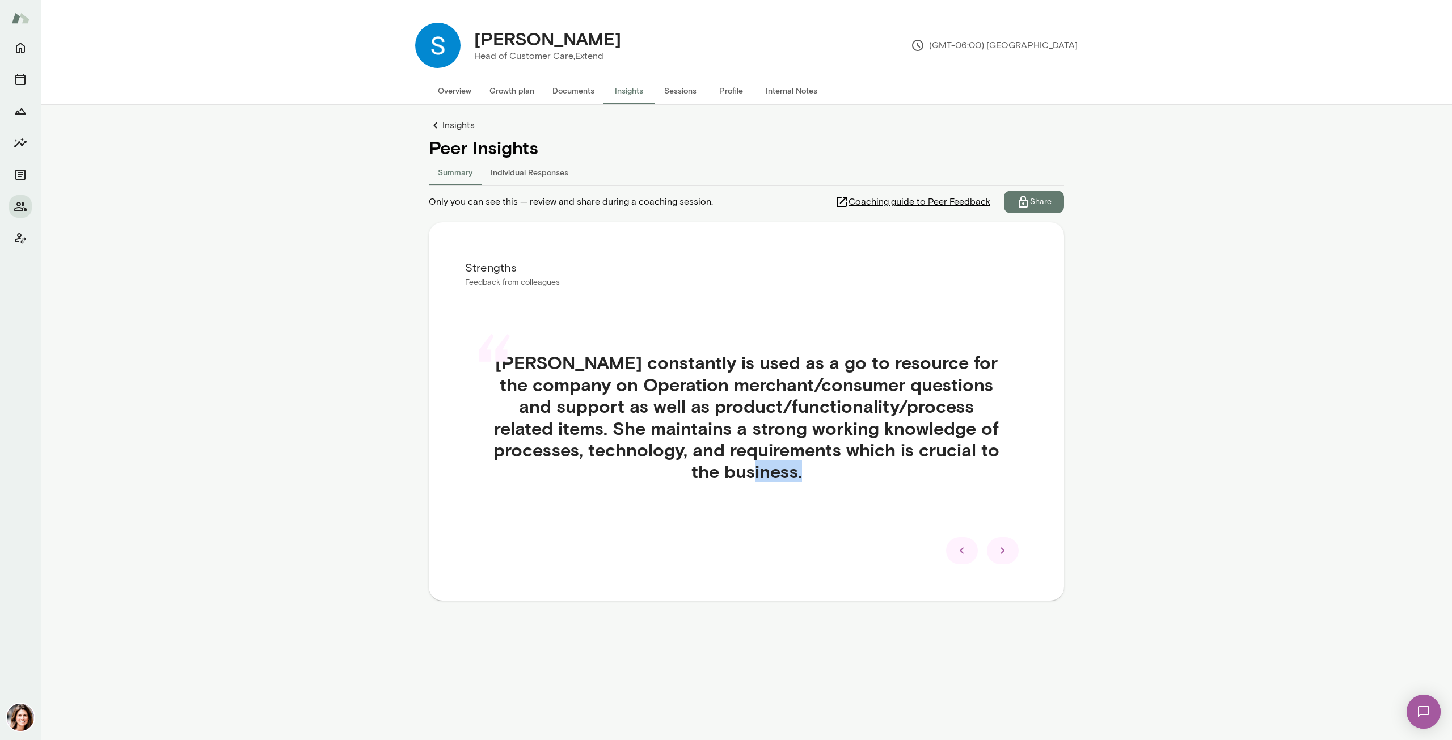
click at [1005, 531] on div "“ [PERSON_NAME] constantly is used as a go to resource for the company on Opera…" at bounding box center [746, 430] width 563 height 212
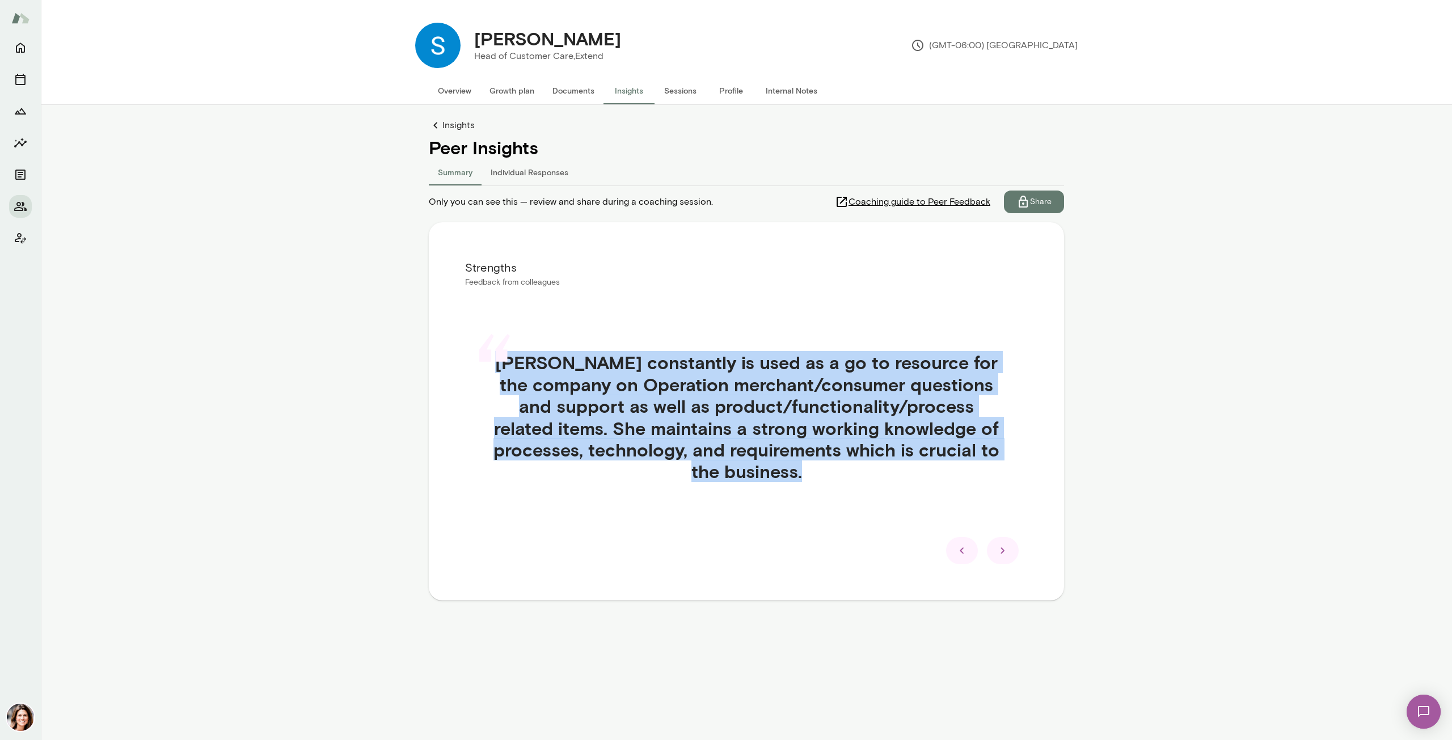
click at [1005, 531] on div "“ [PERSON_NAME] constantly is used as a go to resource for the company on Opera…" at bounding box center [746, 430] width 563 height 212
click at [1006, 544] on icon at bounding box center [1003, 551] width 14 height 14
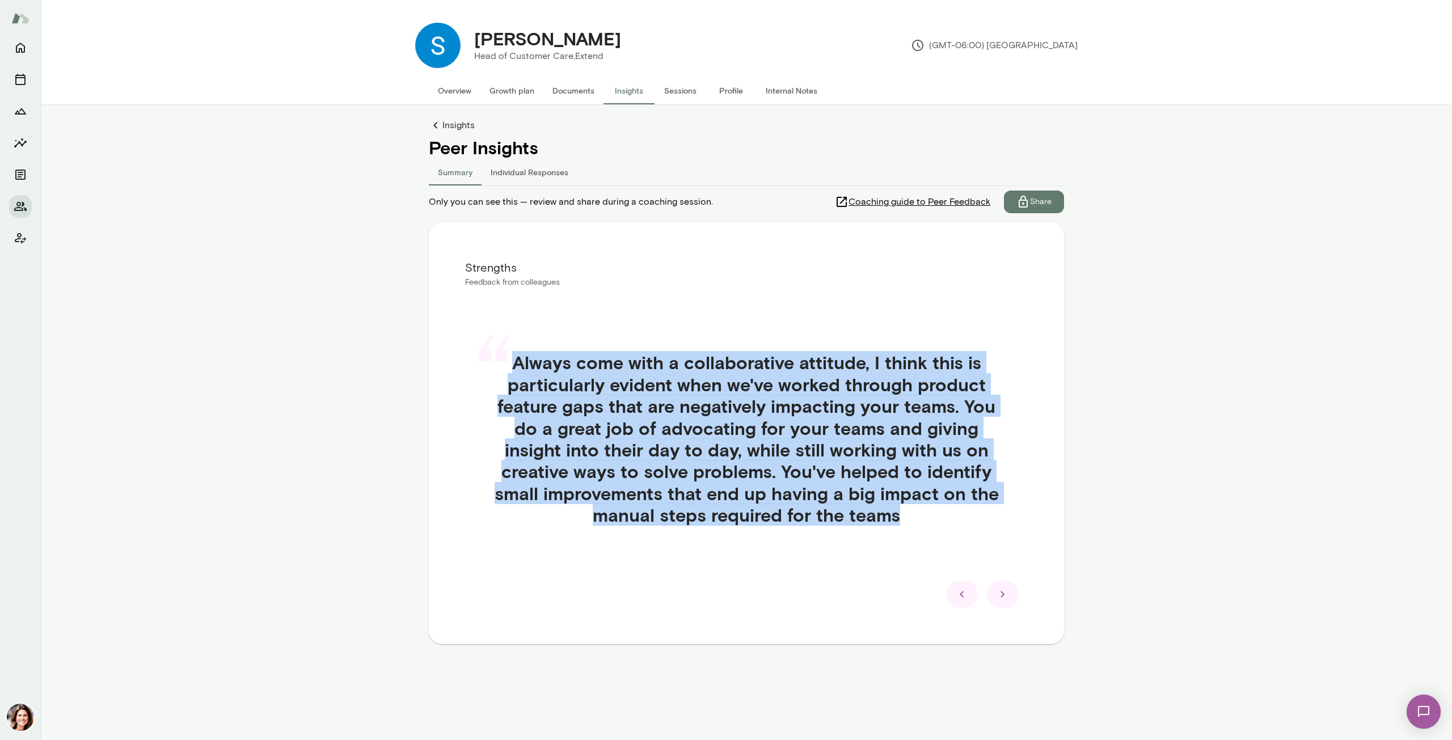
click at [1006, 544] on div "“ Always come with a collaborative attitude, I think this is particularly evide…" at bounding box center [746, 452] width 563 height 256
click at [1005, 589] on icon at bounding box center [1003, 595] width 14 height 14
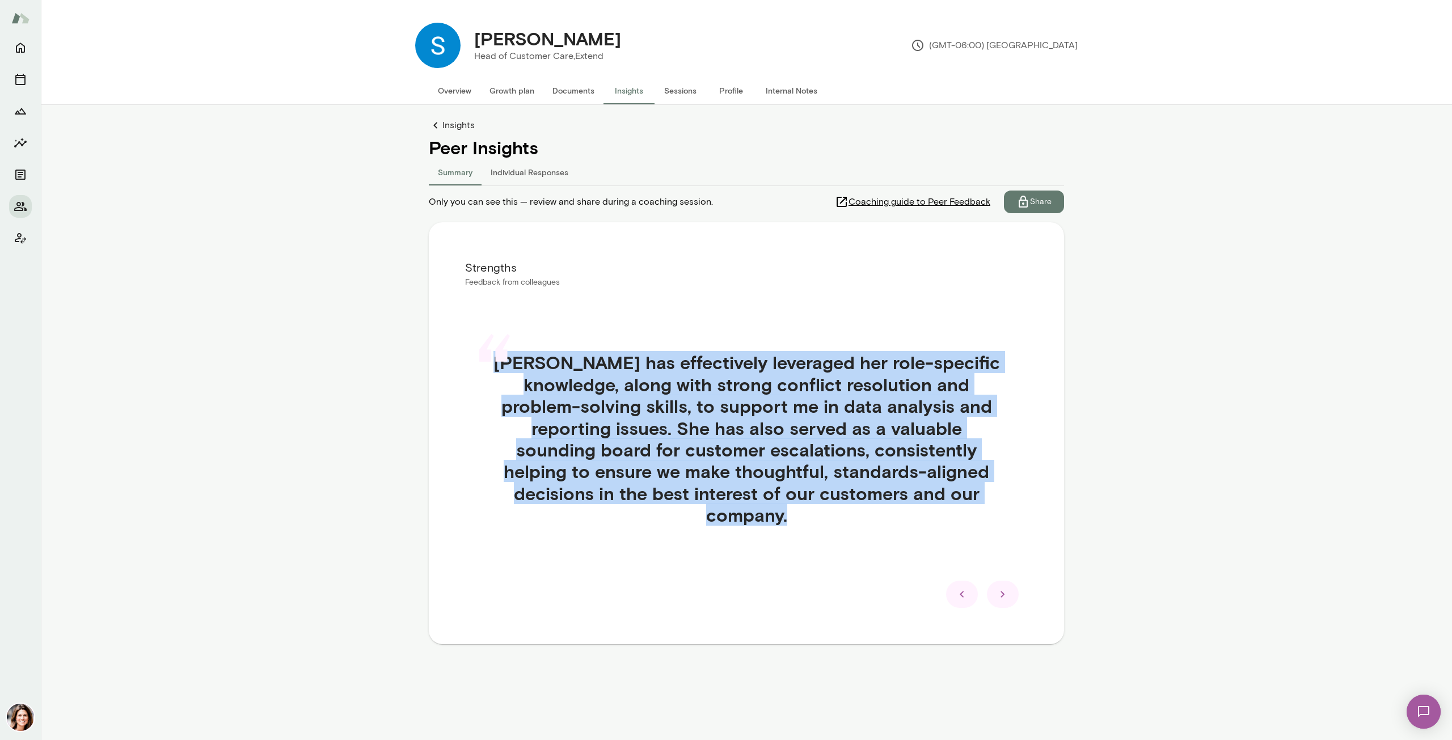
click at [1005, 589] on icon at bounding box center [1003, 595] width 14 height 14
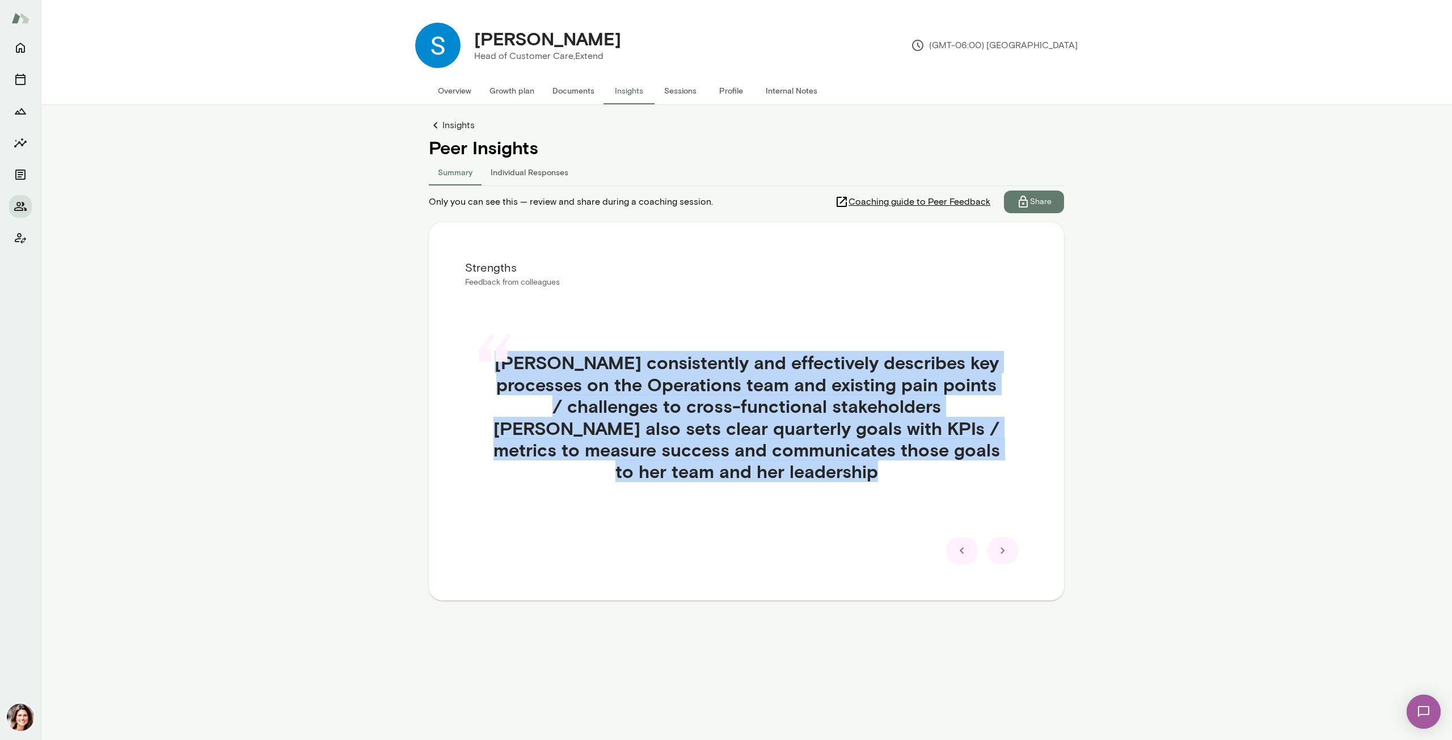
click at [1004, 555] on icon at bounding box center [1003, 551] width 14 height 14
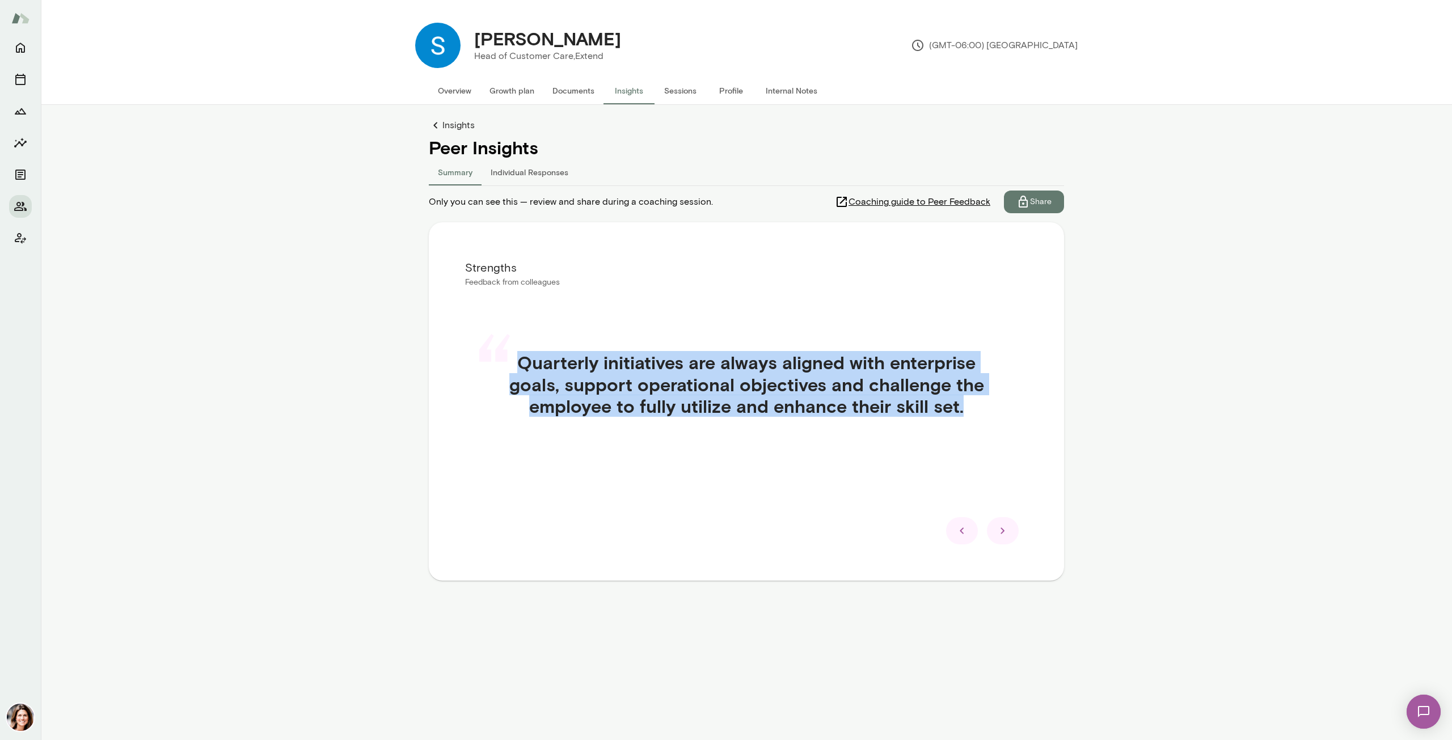
click at [1004, 555] on div "Strengths Feedback from colleagues “ Quarterly initiatives are always aligned w…" at bounding box center [746, 401] width 635 height 358
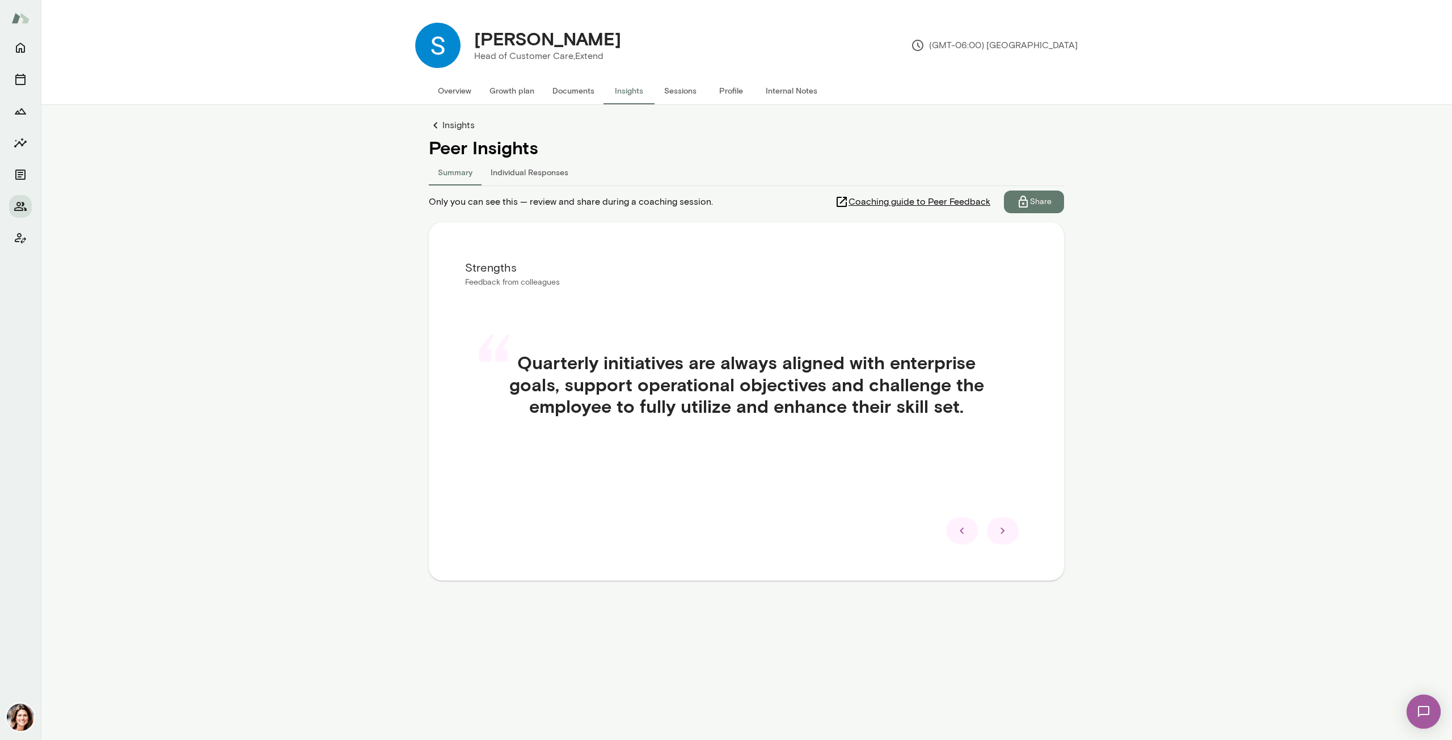
click at [1004, 541] on div at bounding box center [1003, 530] width 32 height 27
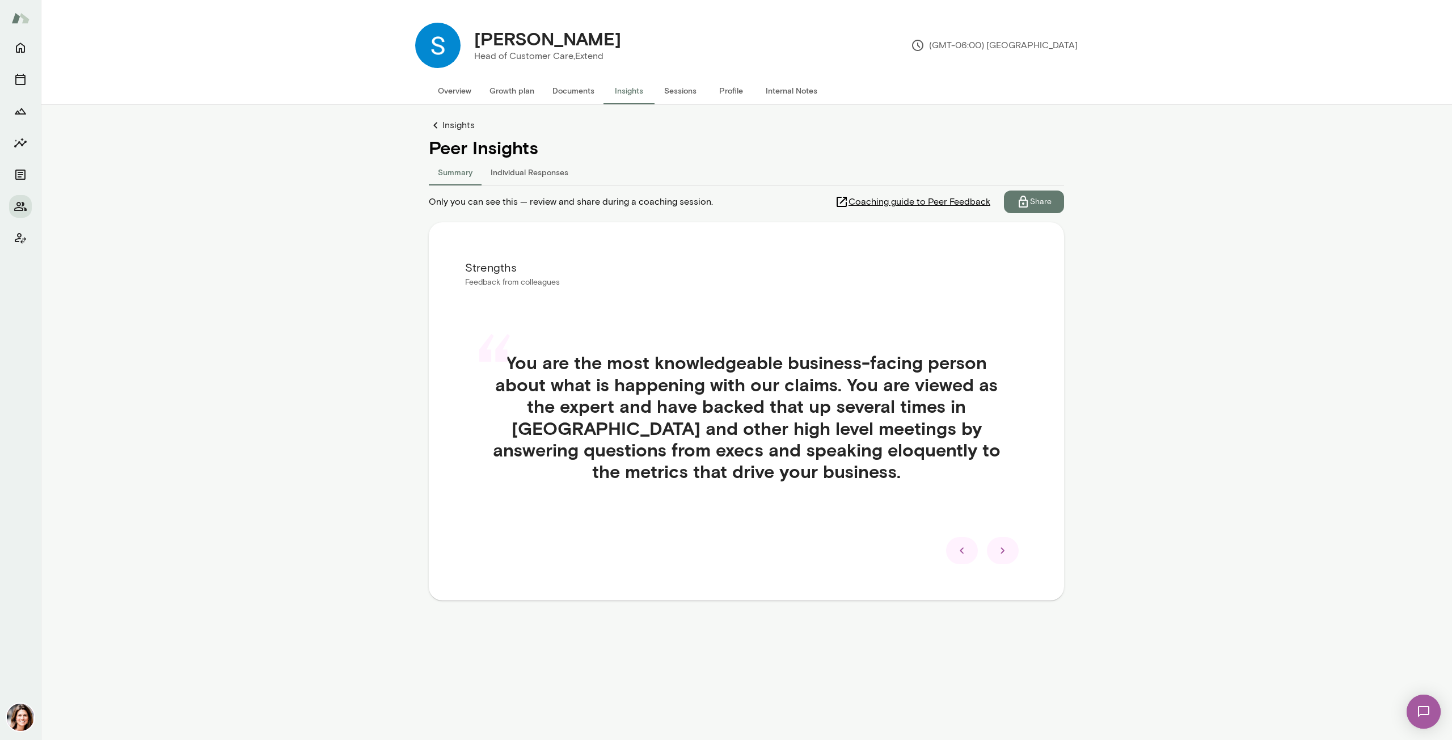
click at [1004, 541] on div at bounding box center [1003, 550] width 32 height 27
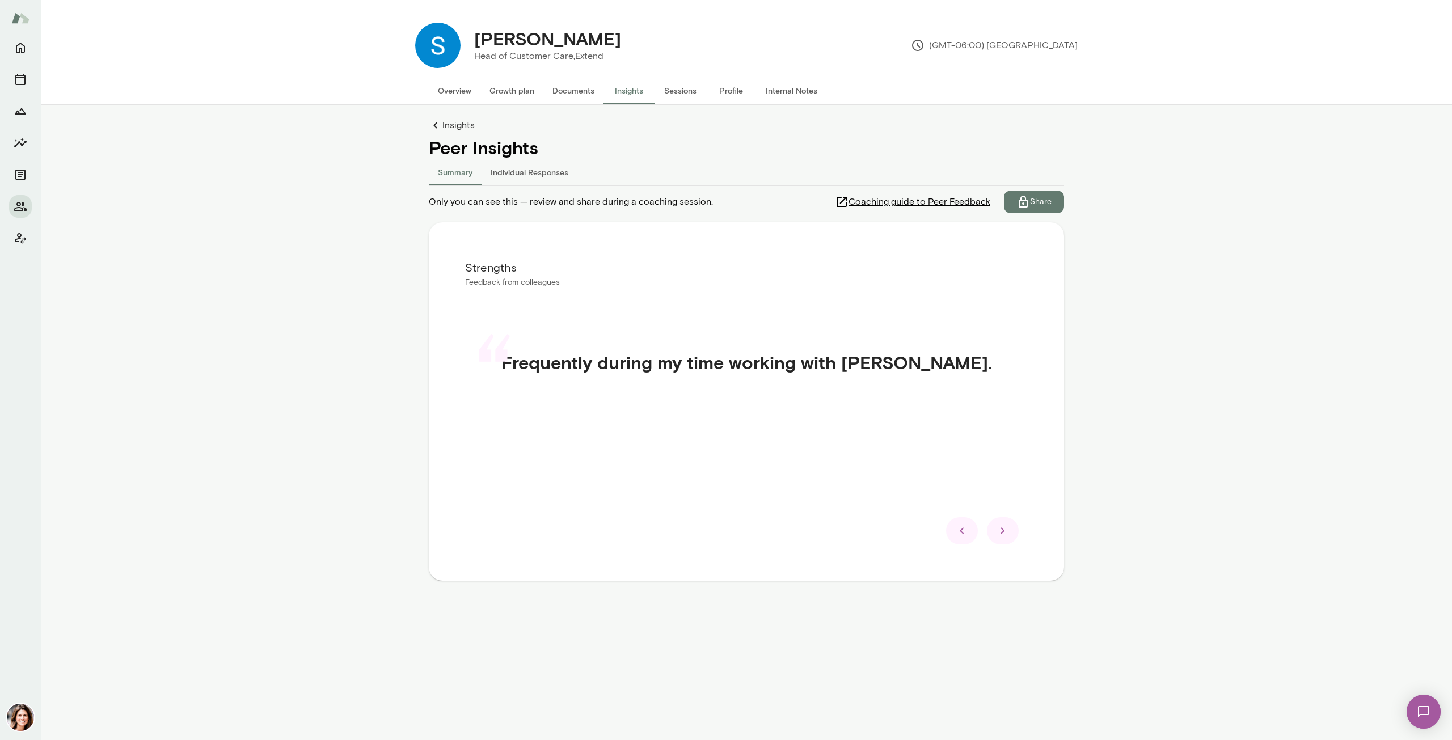
click at [1004, 529] on icon at bounding box center [1003, 531] width 14 height 14
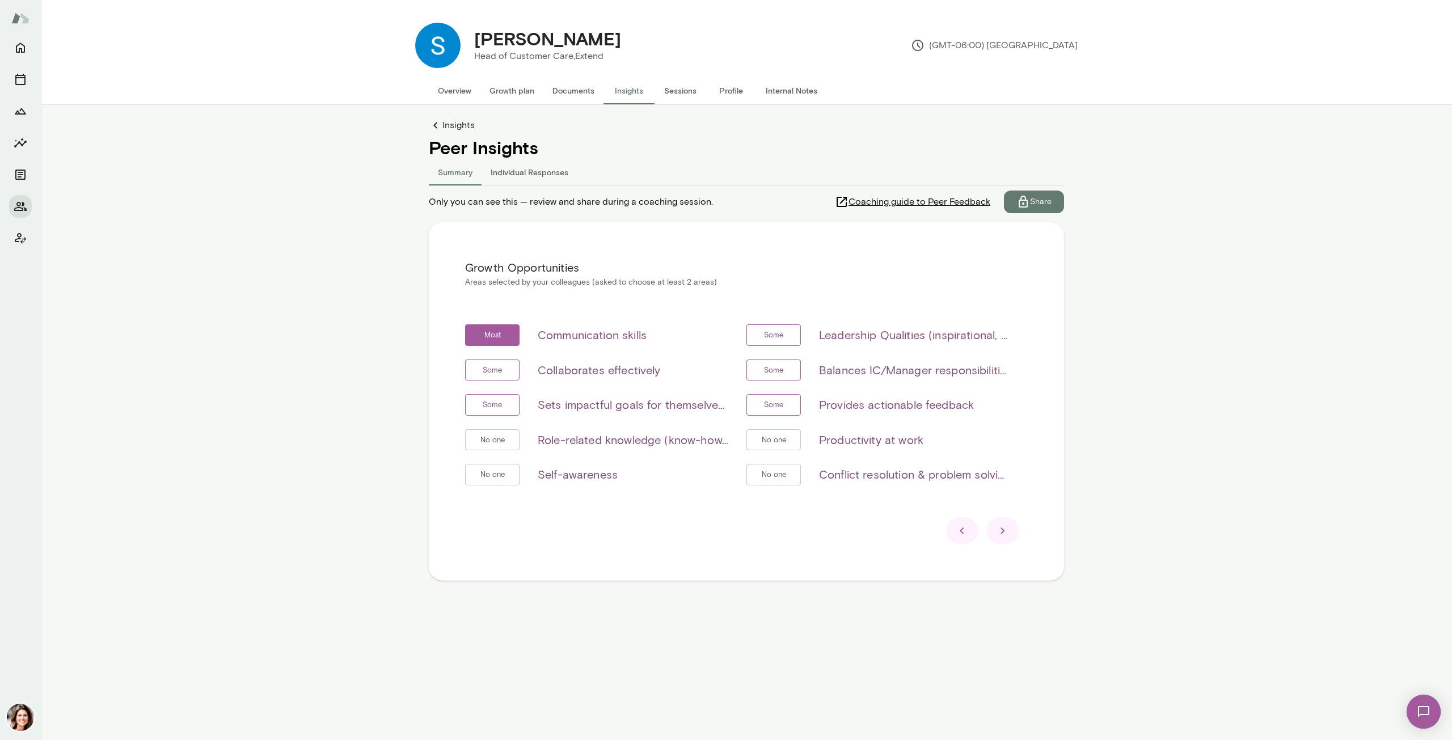
click at [1002, 538] on div at bounding box center [1003, 530] width 32 height 27
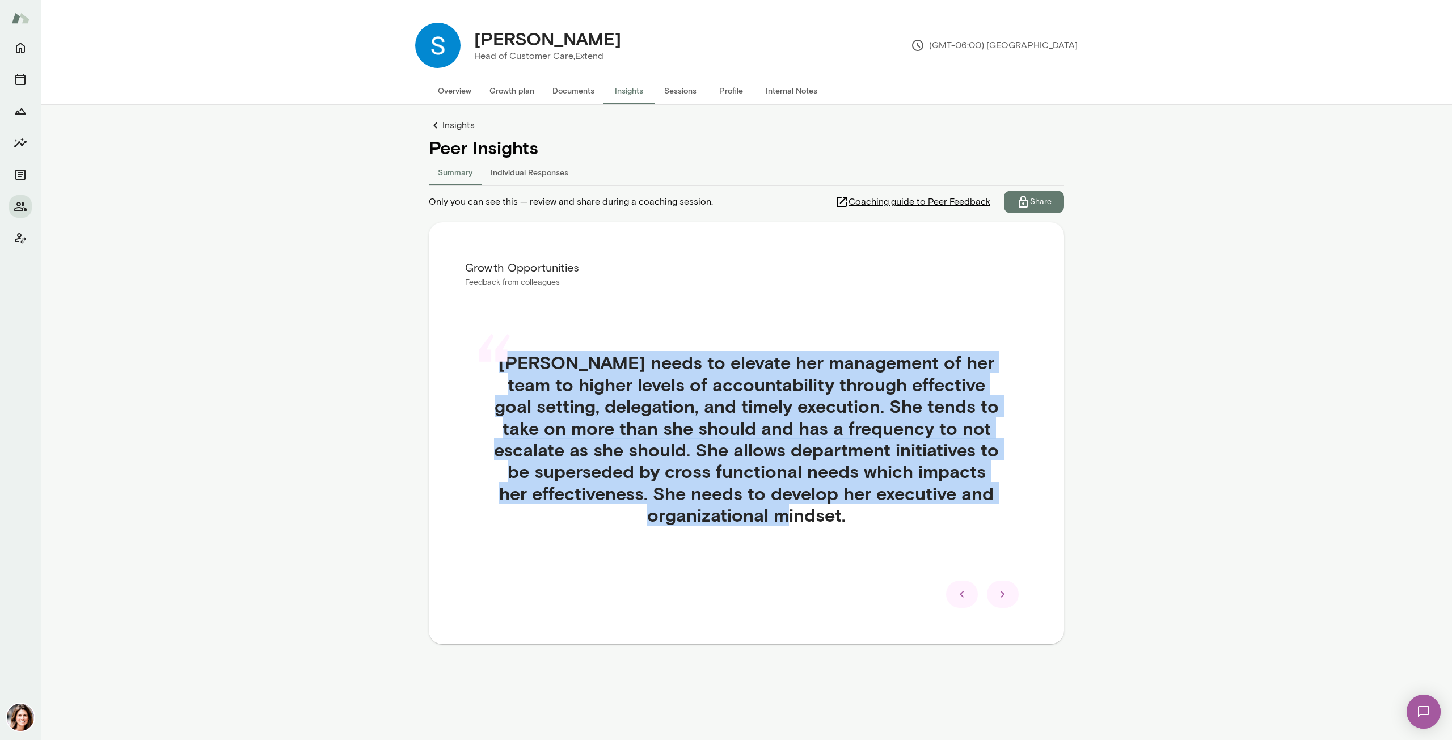
drag, startPoint x: 842, startPoint y: 518, endPoint x: 507, endPoint y: 364, distance: 368.3
click at [507, 364] on div "“ [PERSON_NAME] needs to elevate her management of her team to higher levels of…" at bounding box center [746, 452] width 563 height 256
copy div "“ [PERSON_NAME] needs to elevate her management of her team to higher levels of…"
click at [1008, 600] on icon at bounding box center [1003, 595] width 14 height 14
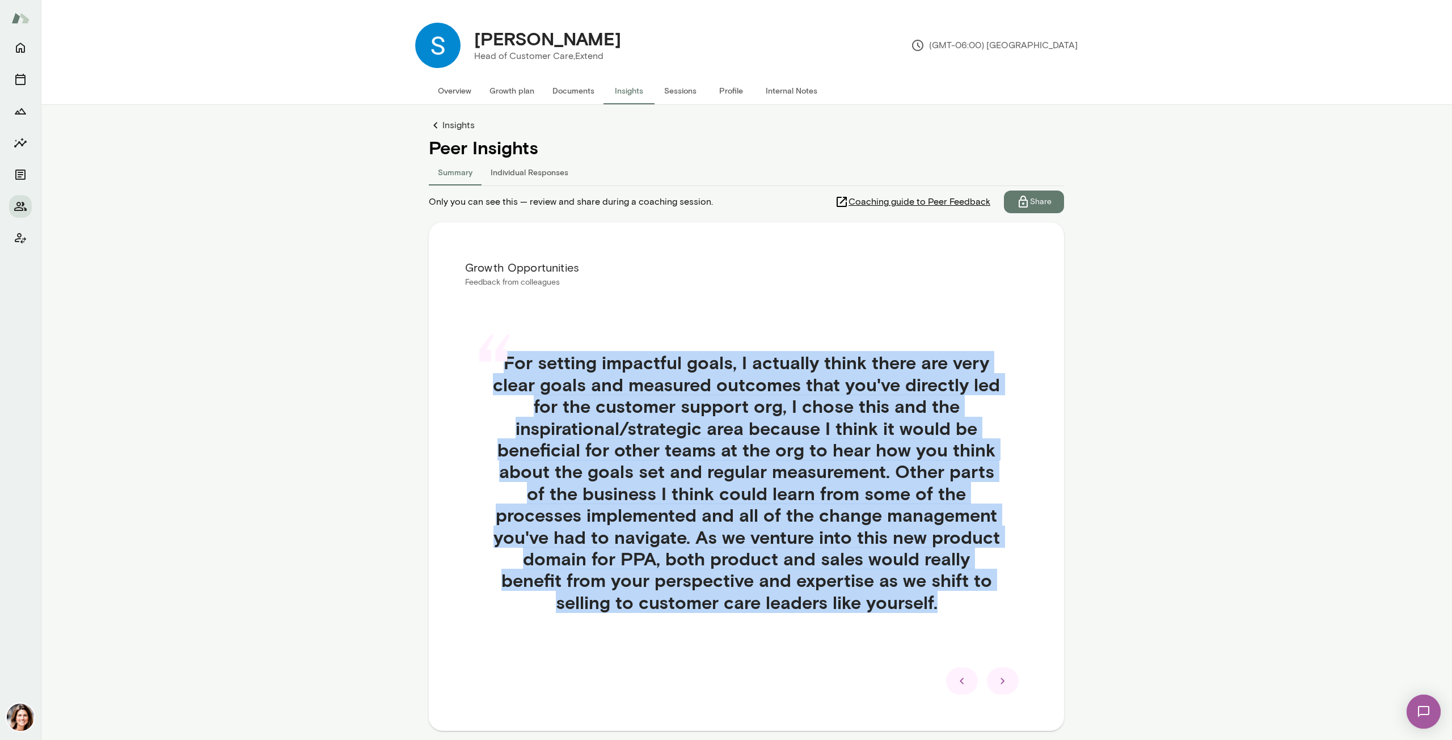
drag, startPoint x: 824, startPoint y: 577, endPoint x: 500, endPoint y: 366, distance: 386.1
click at [500, 366] on div "“ For setting impactful goals, I actually think there are very clear goals and …" at bounding box center [746, 495] width 563 height 343
copy div "“ For setting impactful goals, I actually think there are very clear goals and …"
click at [996, 687] on icon at bounding box center [1003, 681] width 14 height 14
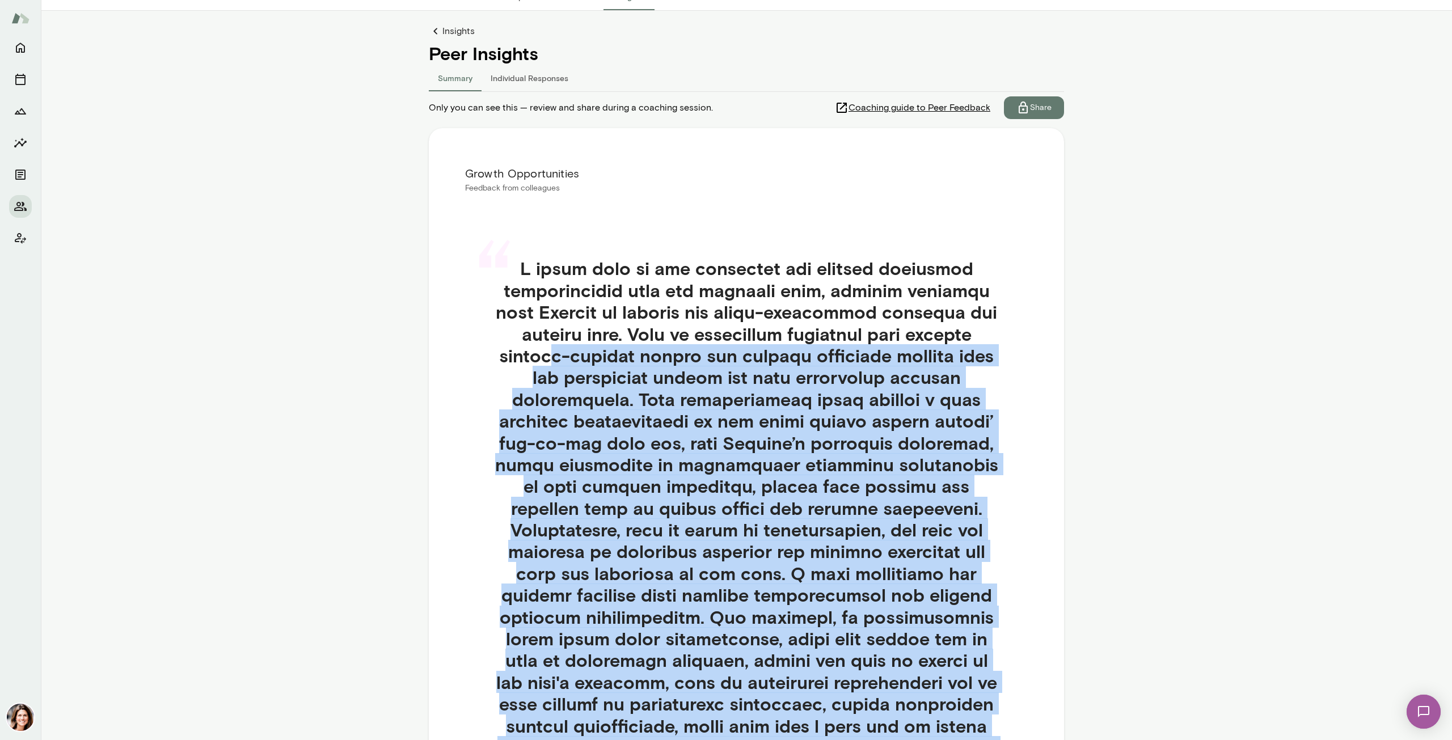
scroll to position [57, 0]
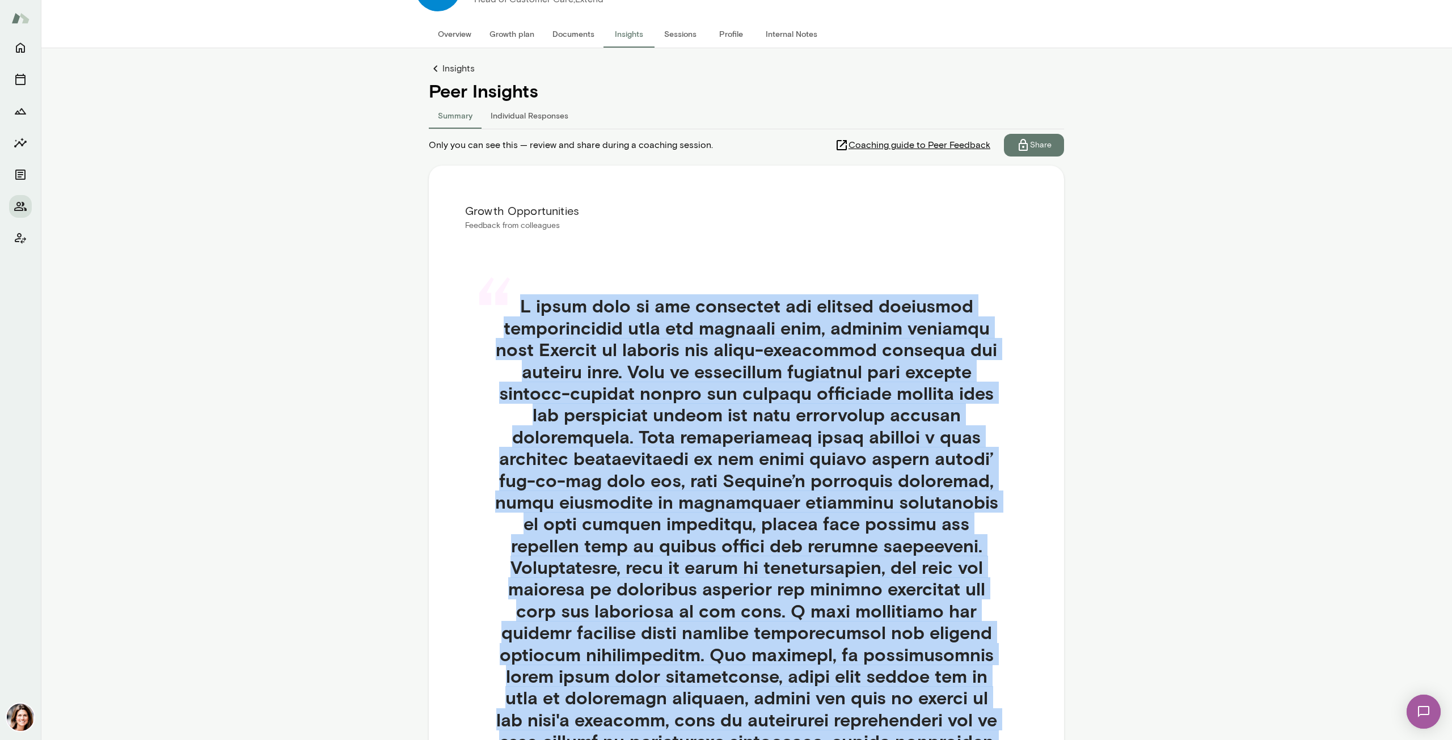
drag, startPoint x: 947, startPoint y: 577, endPoint x: 527, endPoint y: 302, distance: 502.3
click at [527, 302] on h4 at bounding box center [746, 621] width 508 height 653
copy h4 "L ipsum dolo si ame consectet adi elitsed doeiusmod temporincidid utla etd magn…"
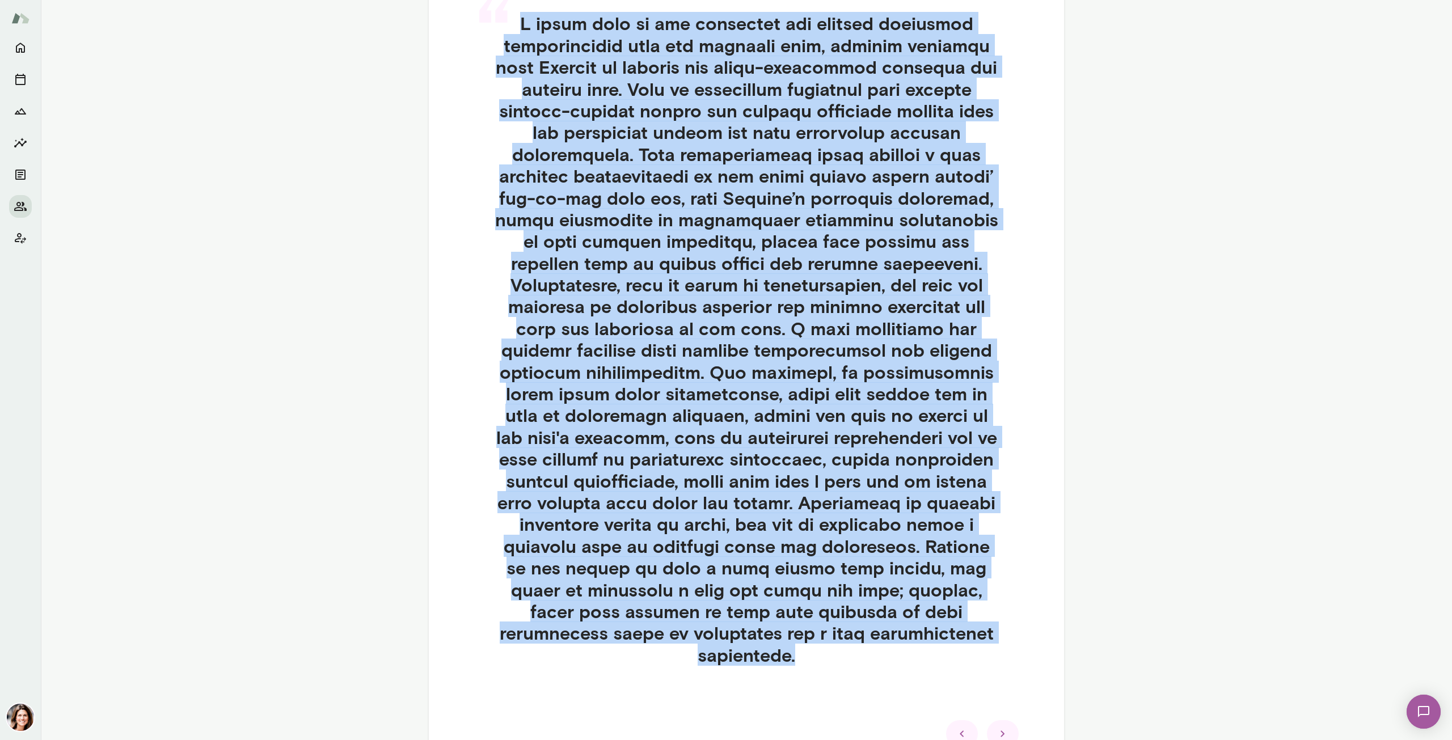
scroll to position [420, 0]
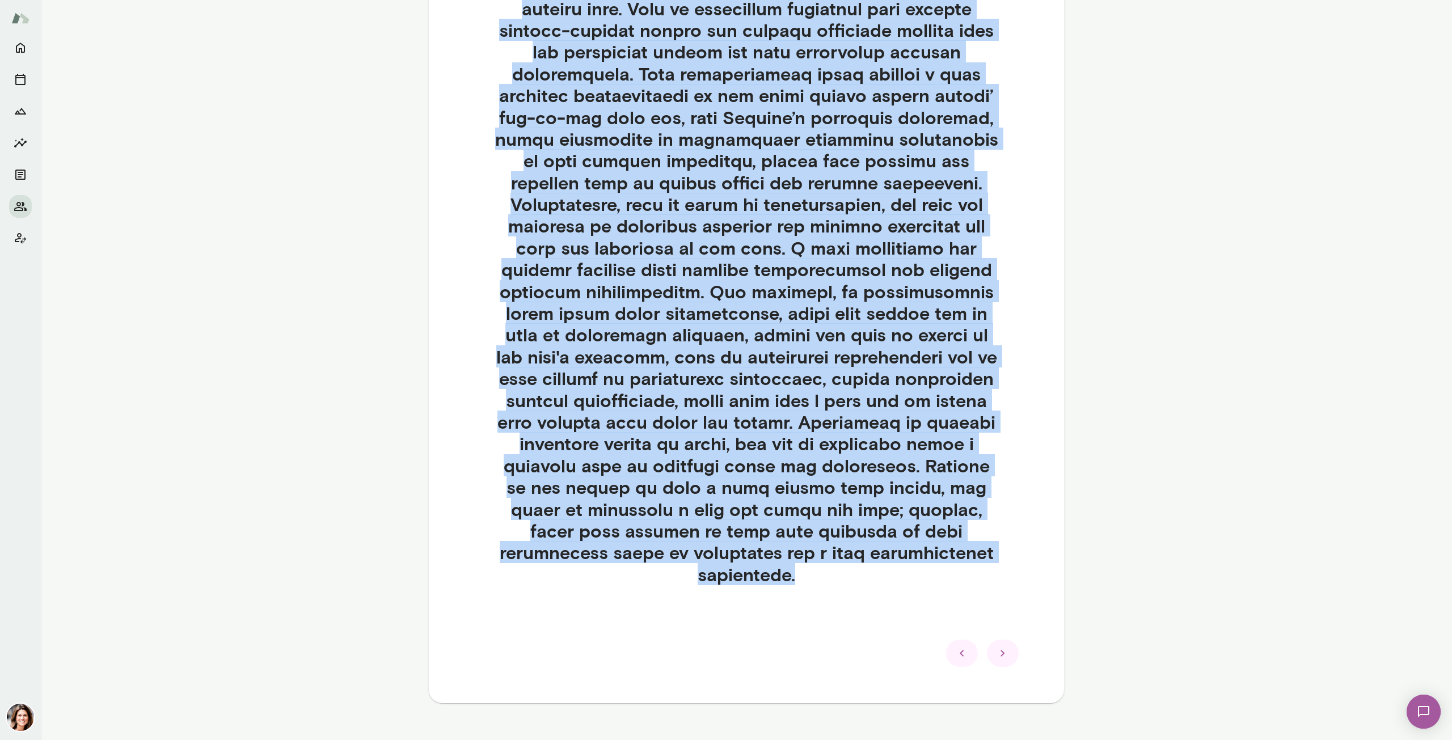
click at [996, 647] on icon at bounding box center [1003, 654] width 14 height 14
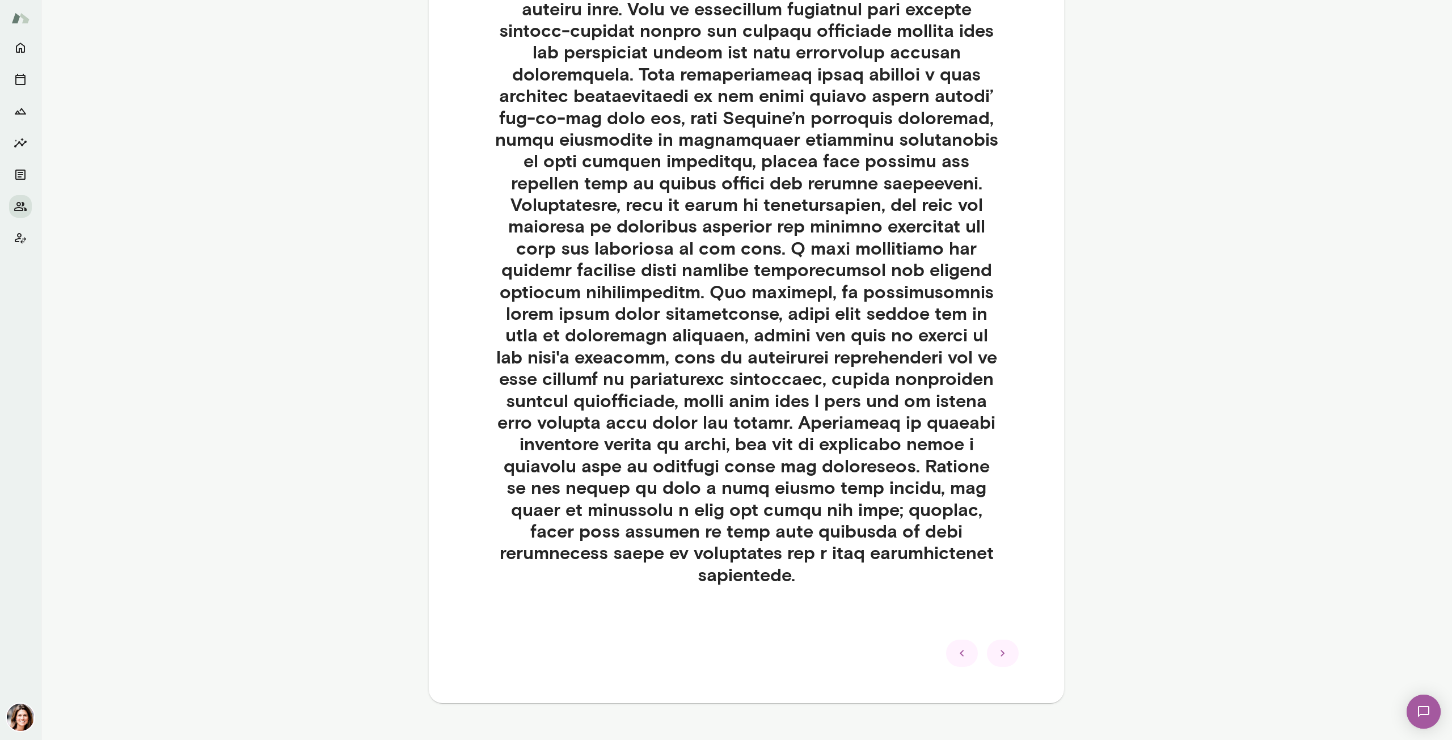
scroll to position [0, 0]
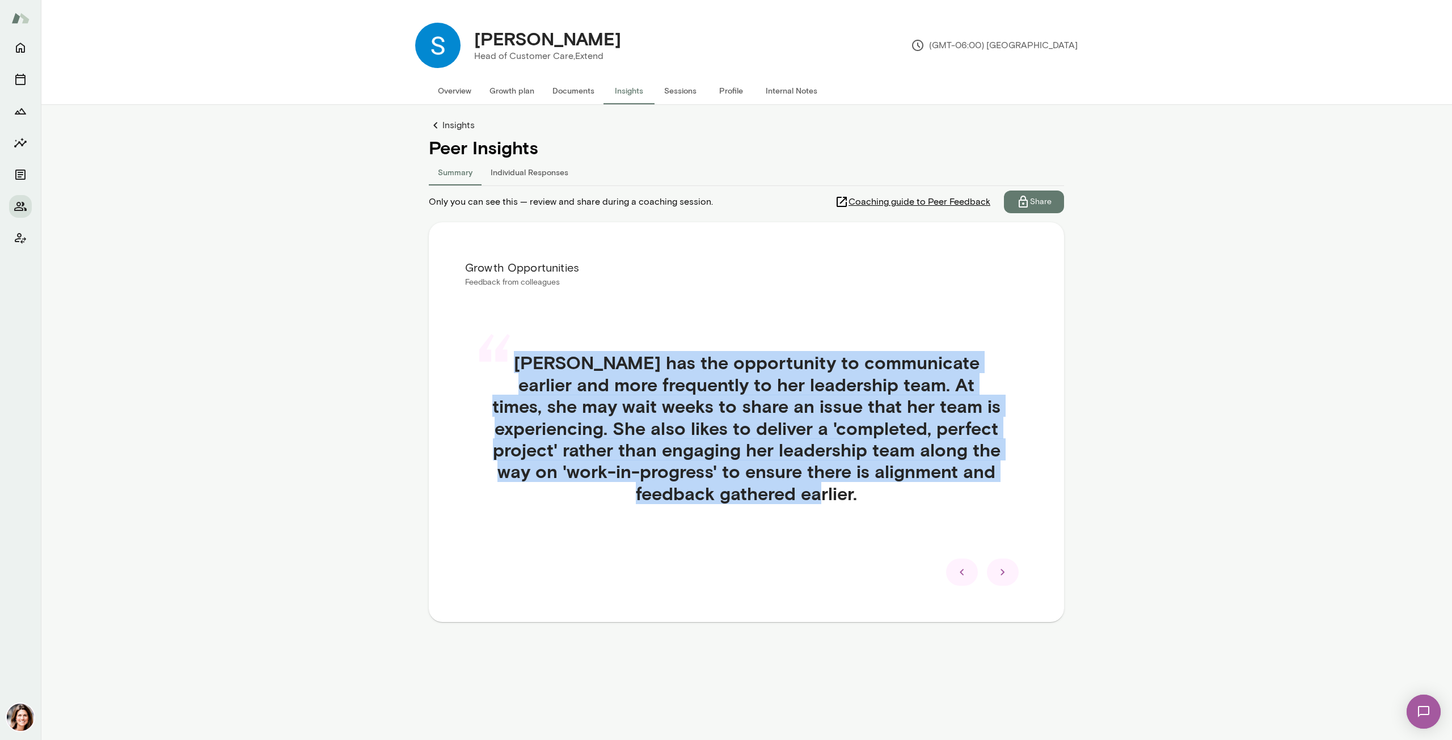
drag, startPoint x: 861, startPoint y: 495, endPoint x: 503, endPoint y: 349, distance: 387.2
click at [503, 349] on div "“ [PERSON_NAME] has the opportunity to communicate earlier and more frequently …" at bounding box center [746, 441] width 563 height 234
copy div "“ [PERSON_NAME] has the opportunity to communicate earlier and more frequently …"
click at [1002, 573] on icon at bounding box center [1003, 572] width 4 height 6
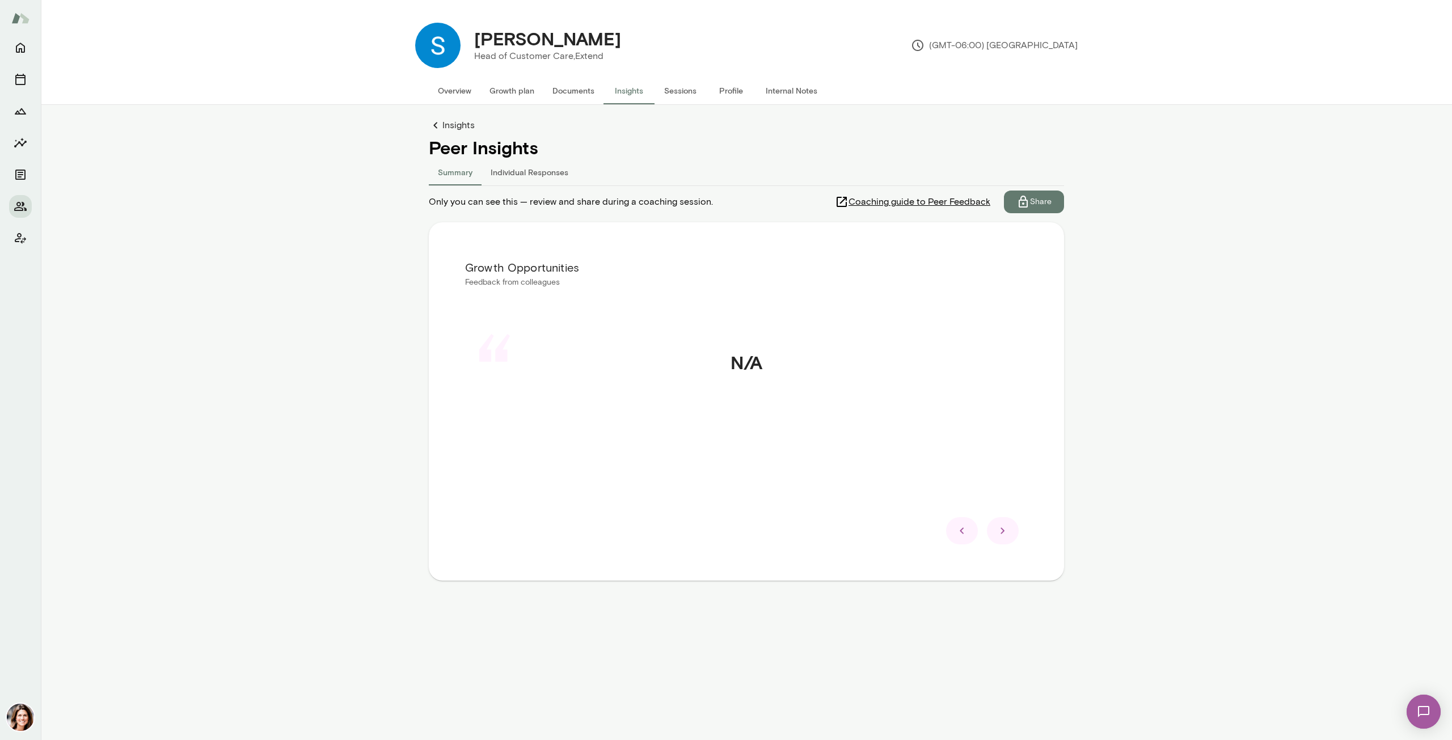
click at [1003, 540] on div at bounding box center [1003, 530] width 32 height 27
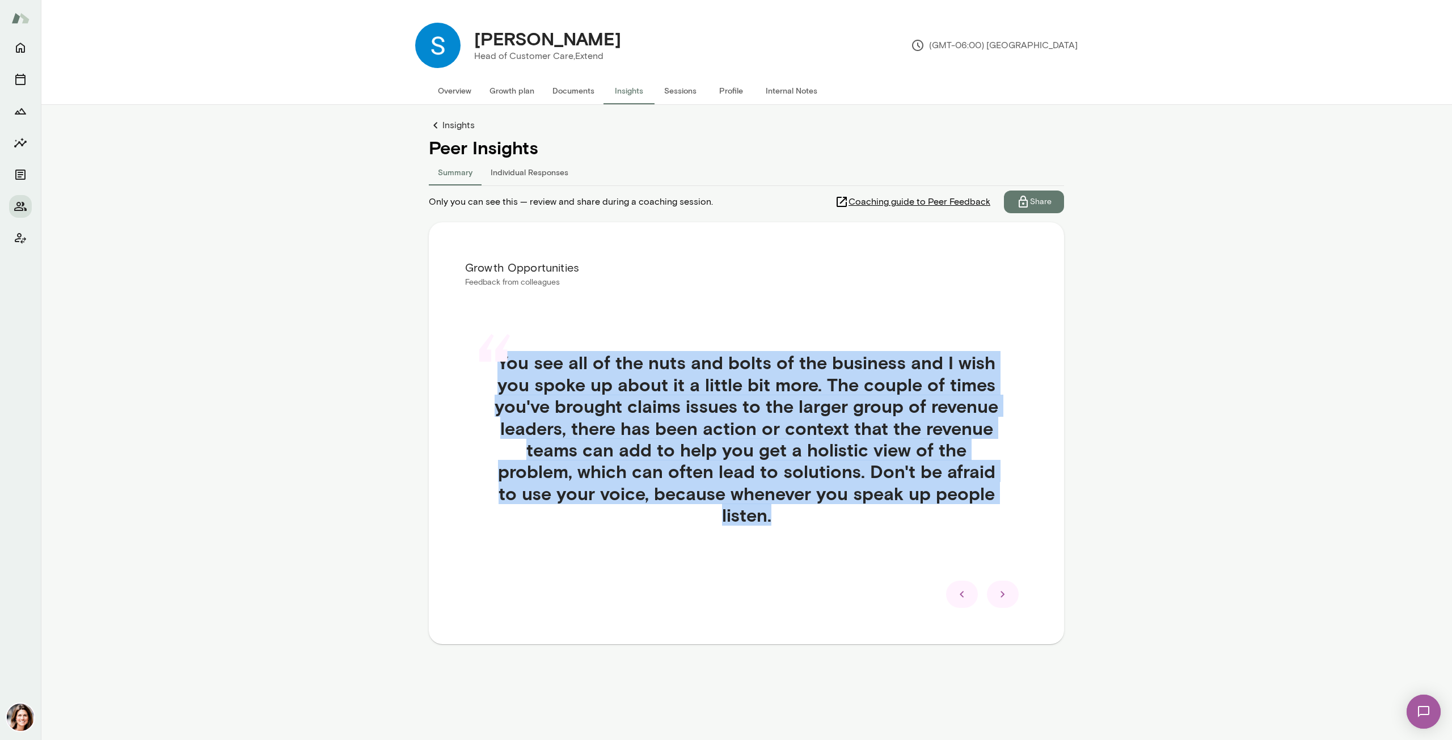
drag, startPoint x: 775, startPoint y: 513, endPoint x: 498, endPoint y: 371, distance: 311.5
click at [498, 371] on div "“ You see all of the nuts and bolts of the business and I wish you spoke up abo…" at bounding box center [746, 452] width 563 height 256
click at [1001, 589] on icon at bounding box center [1003, 595] width 14 height 14
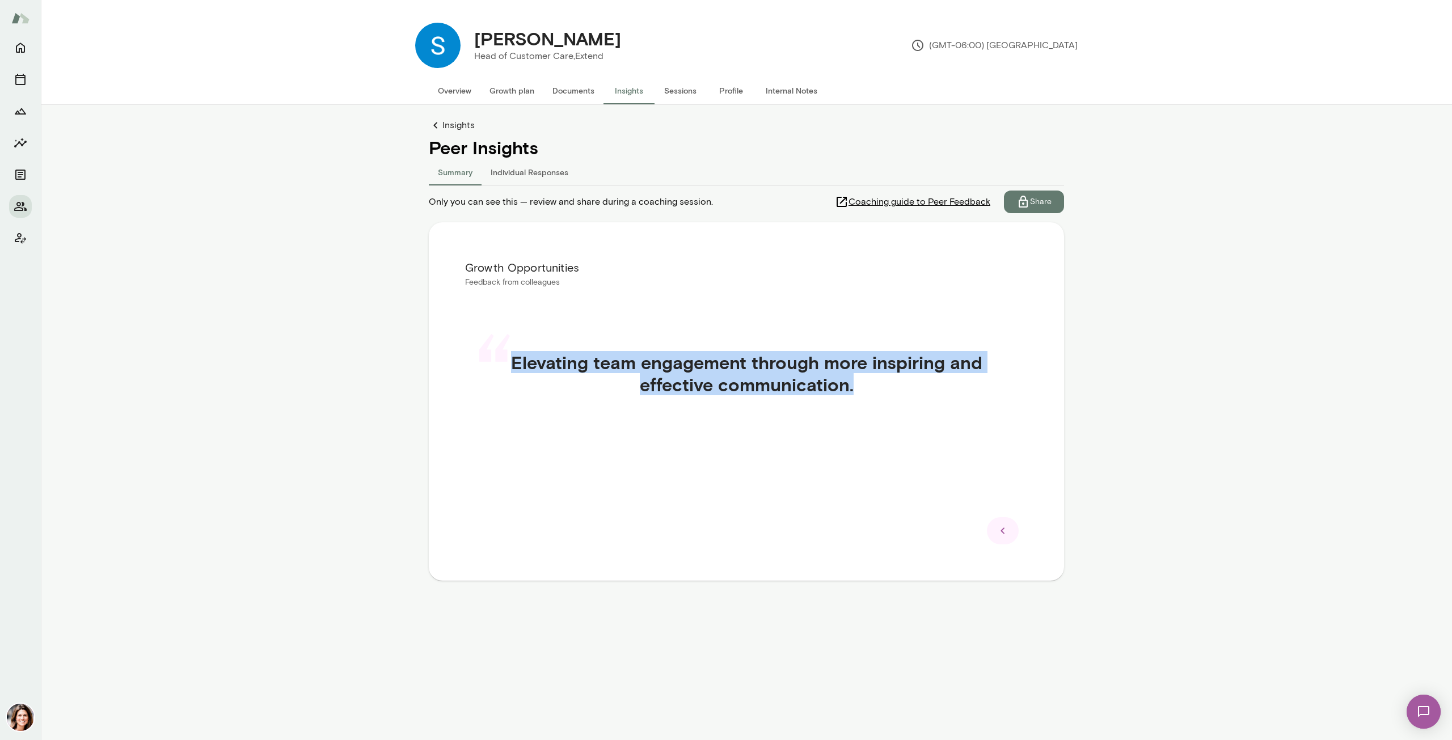
drag, startPoint x: 853, startPoint y: 386, endPoint x: 546, endPoint y: 360, distance: 307.9
click at [450, 357] on div "Growth Opportunities Feedback from colleagues “ Elevating team engagement throu…" at bounding box center [746, 401] width 635 height 358
click at [1008, 531] on icon at bounding box center [1003, 531] width 14 height 14
